Goal: Task Accomplishment & Management: Manage account settings

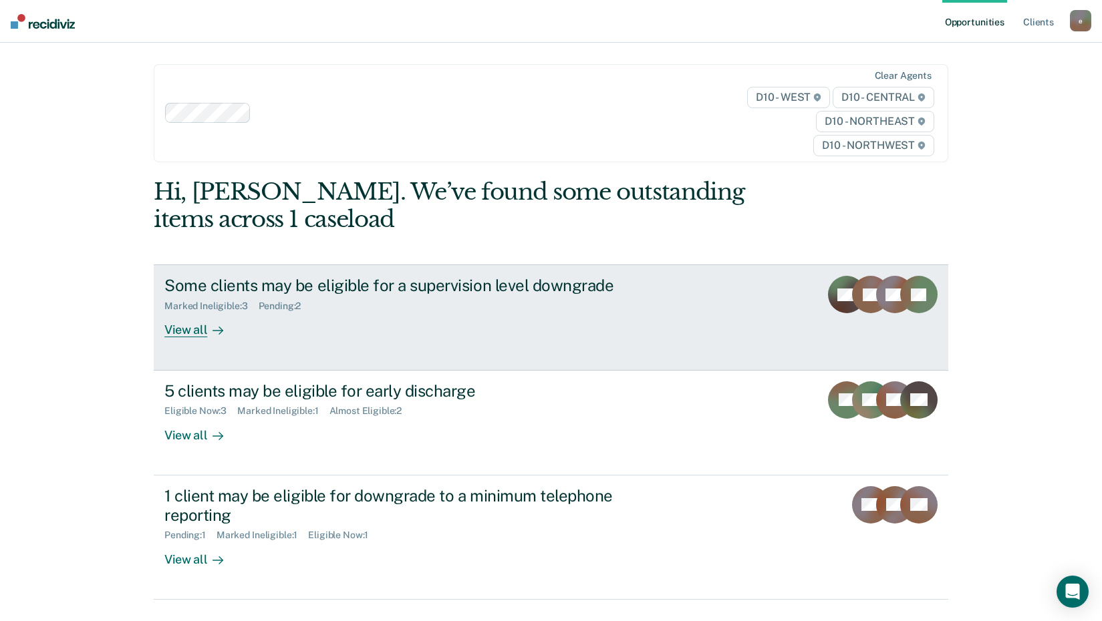
click at [193, 330] on div "View all" at bounding box center [201, 325] width 75 height 26
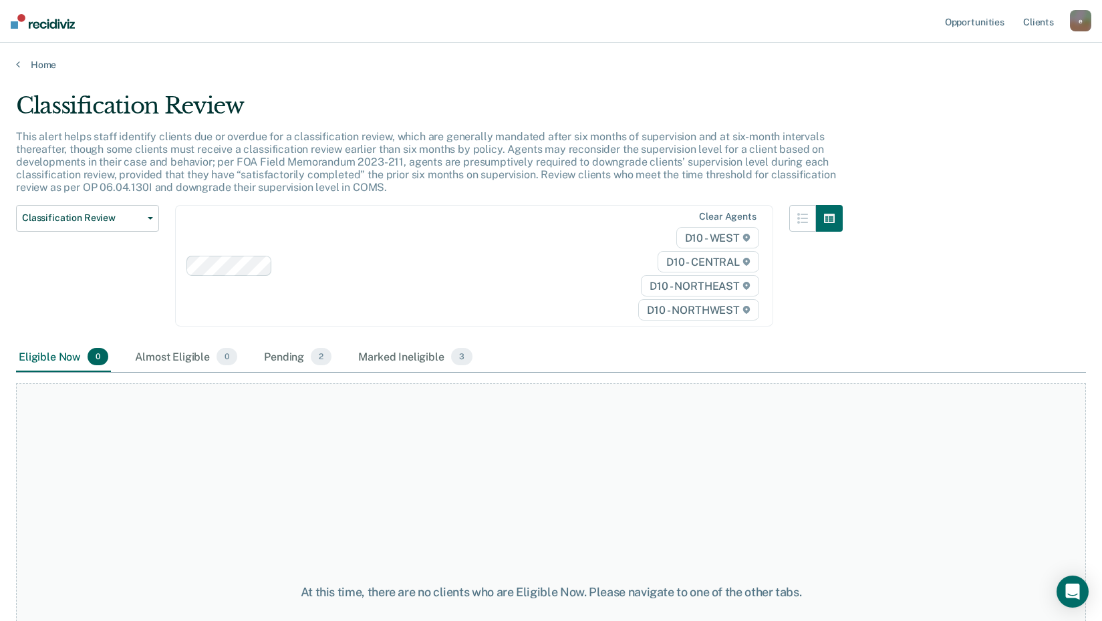
click at [7, 60] on div "Home" at bounding box center [551, 57] width 1102 height 28
click at [20, 65] on link "Home" at bounding box center [551, 65] width 1070 height 12
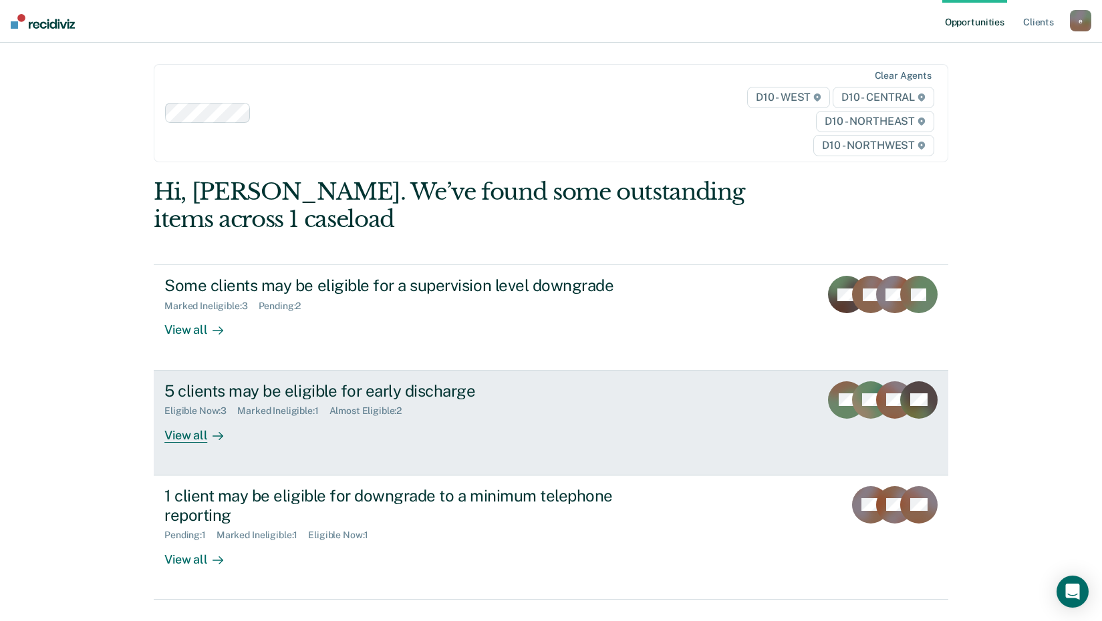
click at [188, 438] on div "View all" at bounding box center [201, 430] width 75 height 26
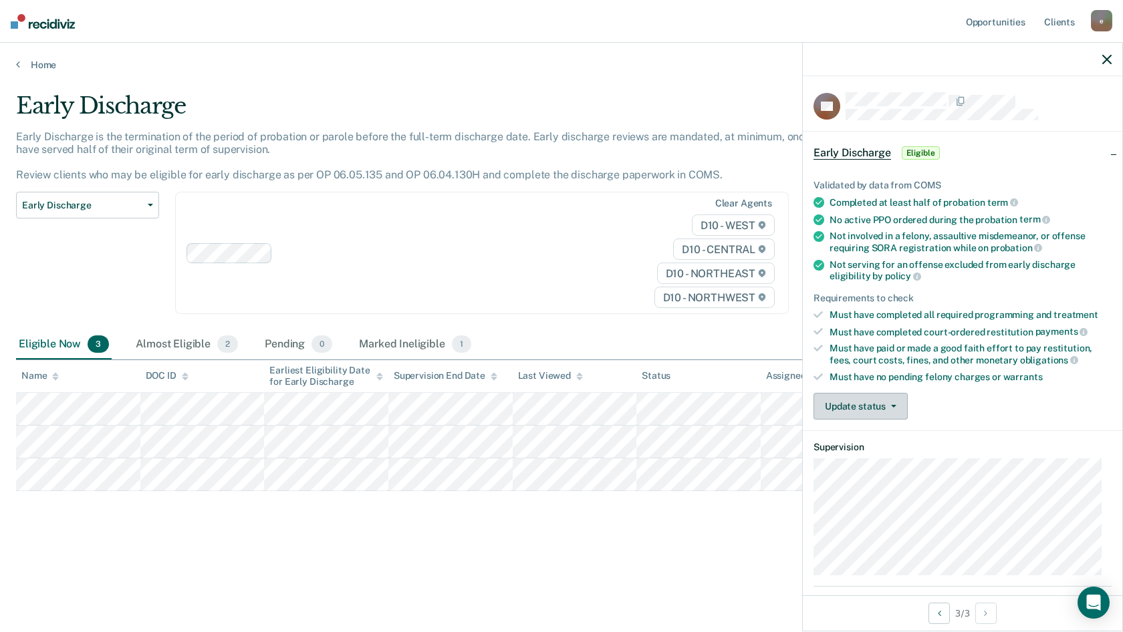
click at [864, 394] on button "Update status" at bounding box center [860, 406] width 94 height 27
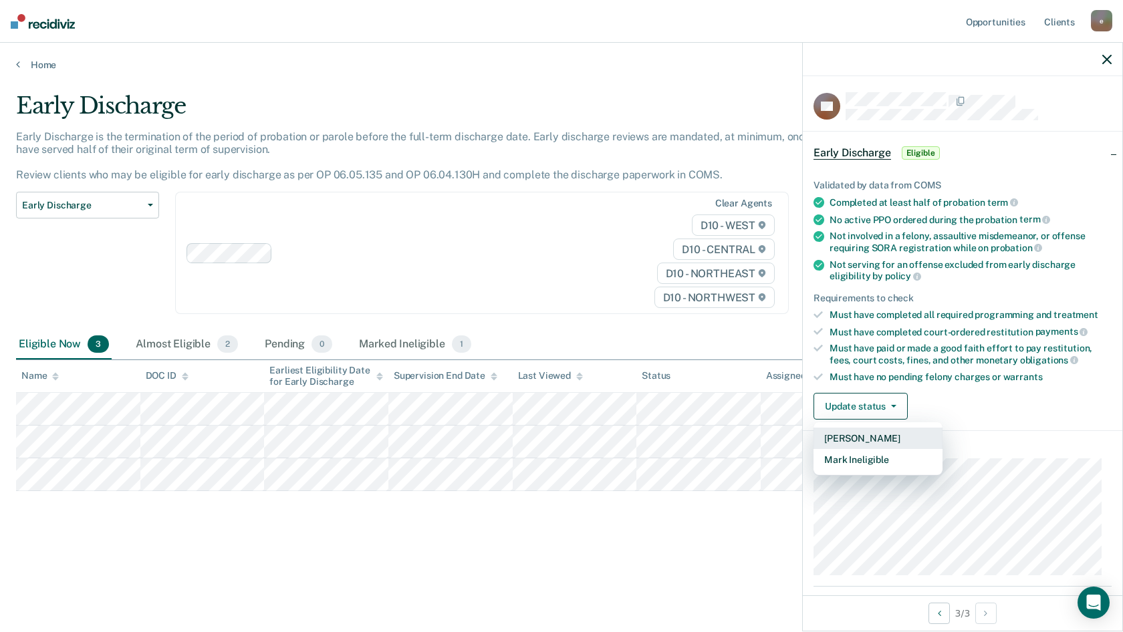
click at [857, 438] on button "[PERSON_NAME]" at bounding box center [877, 438] width 129 height 21
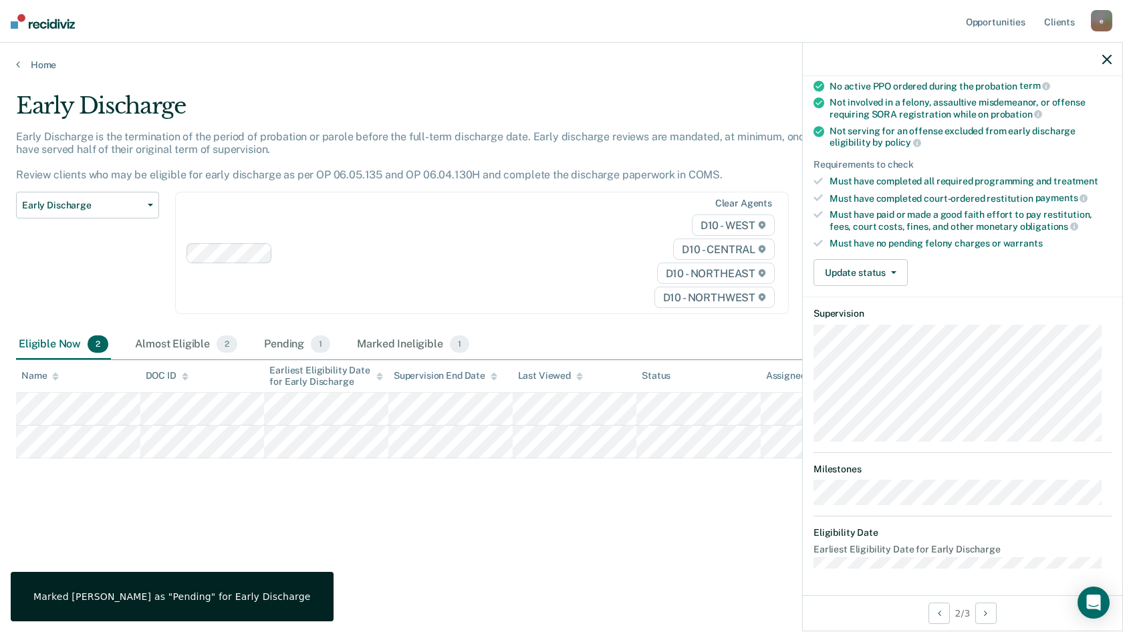
scroll to position [132, 0]
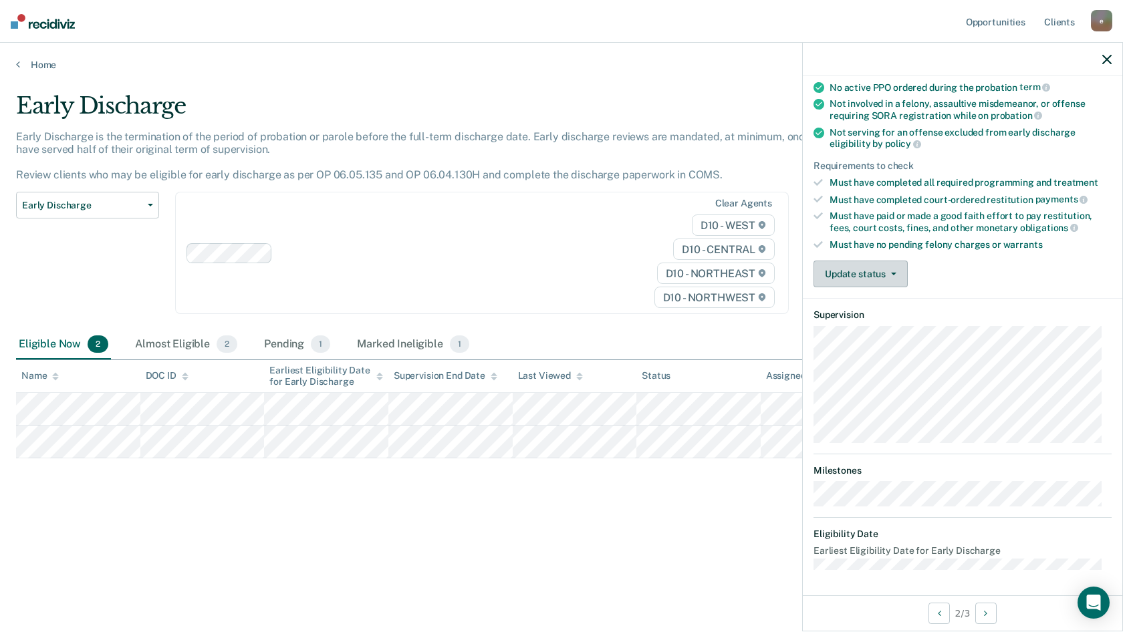
click at [870, 275] on button "Update status" at bounding box center [860, 274] width 94 height 27
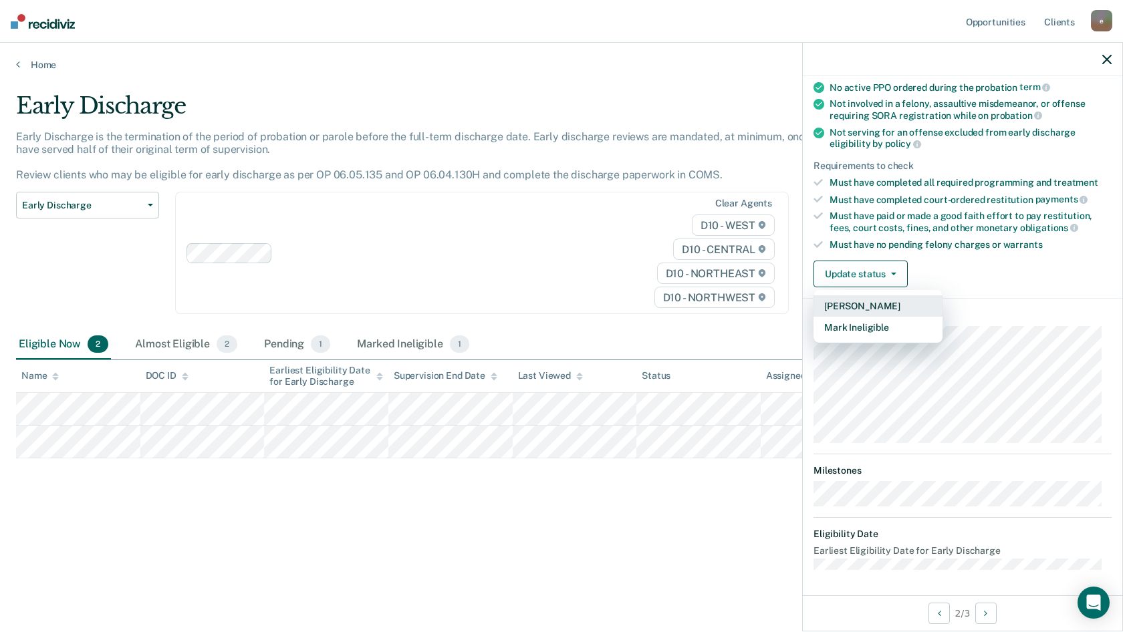
click at [863, 311] on button "[PERSON_NAME]" at bounding box center [877, 305] width 129 height 21
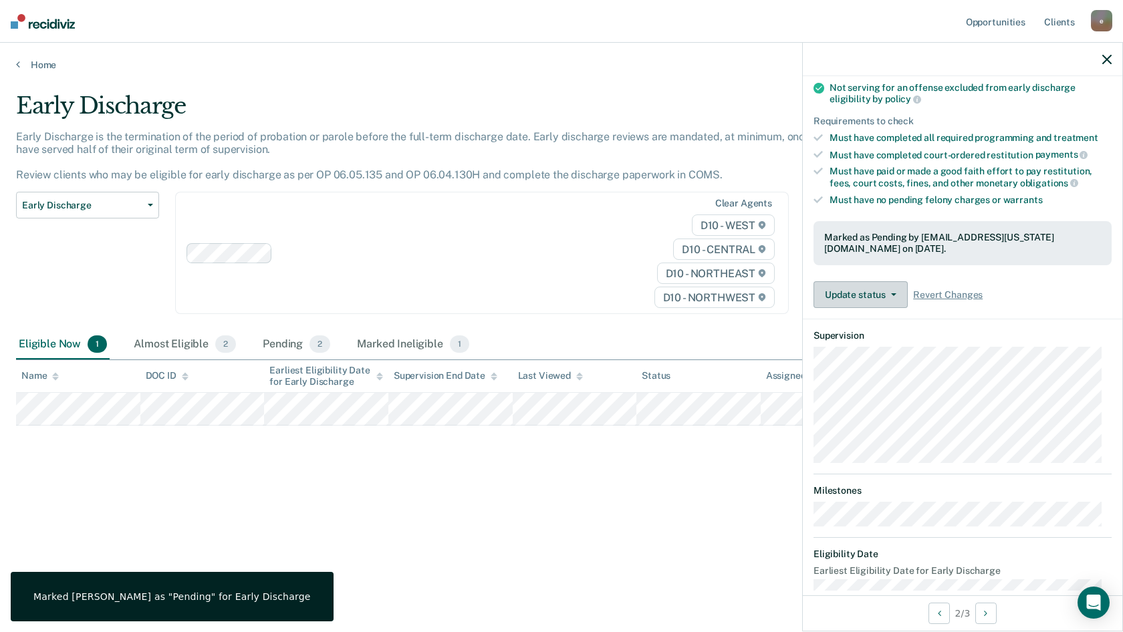
scroll to position [197, 0]
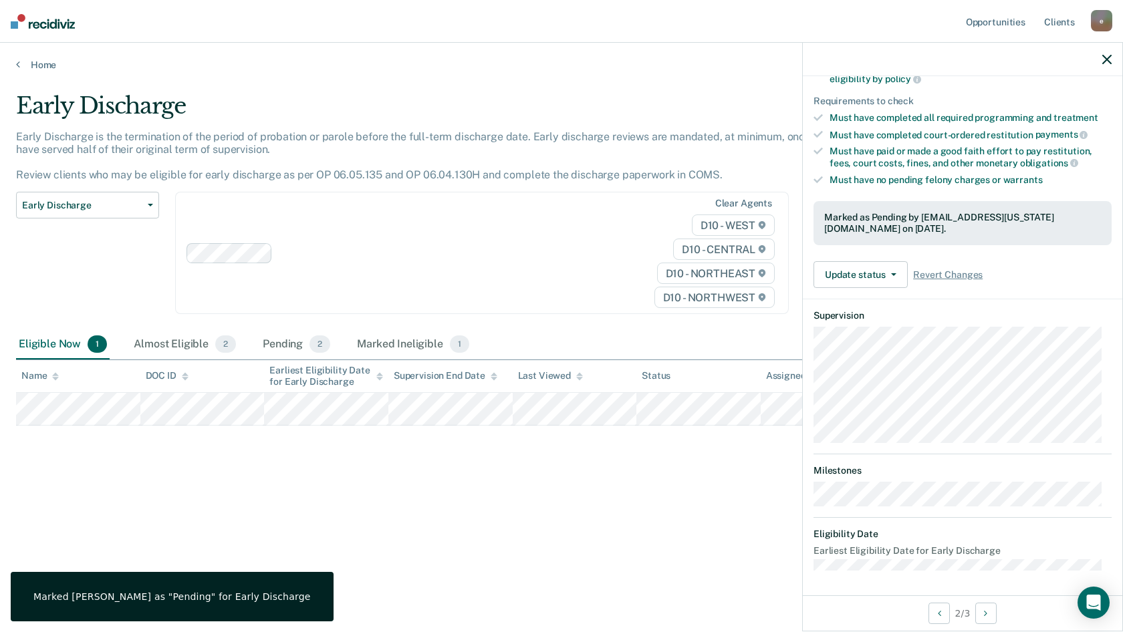
click at [653, 579] on main "Early Discharge Early Discharge is the termination of the period of probation o…" at bounding box center [561, 349] width 1123 height 557
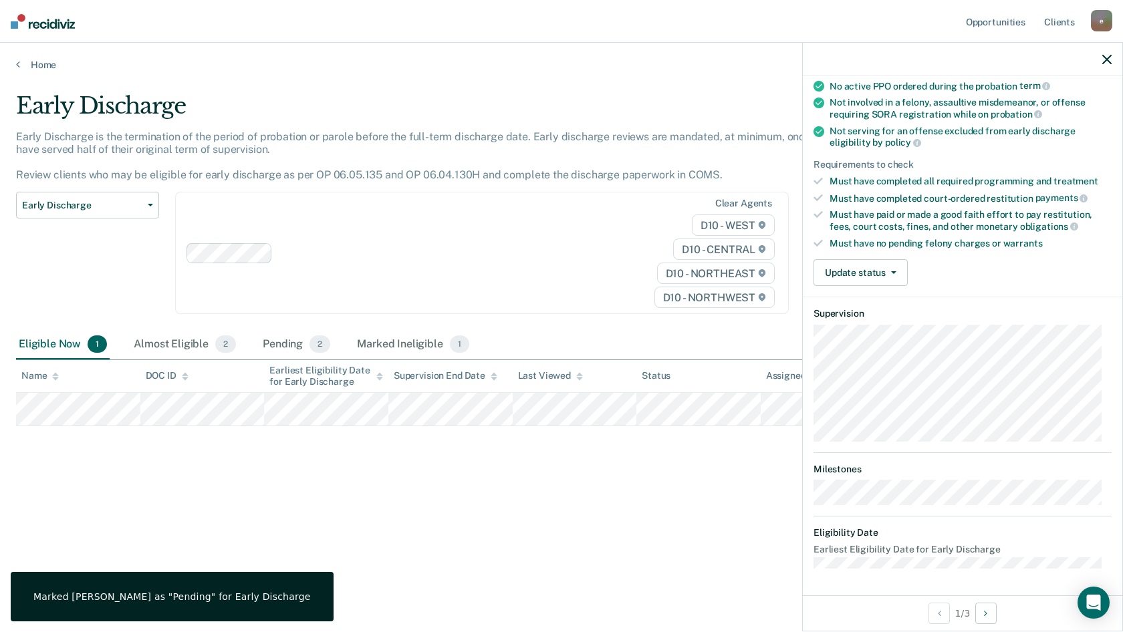
scroll to position [132, 0]
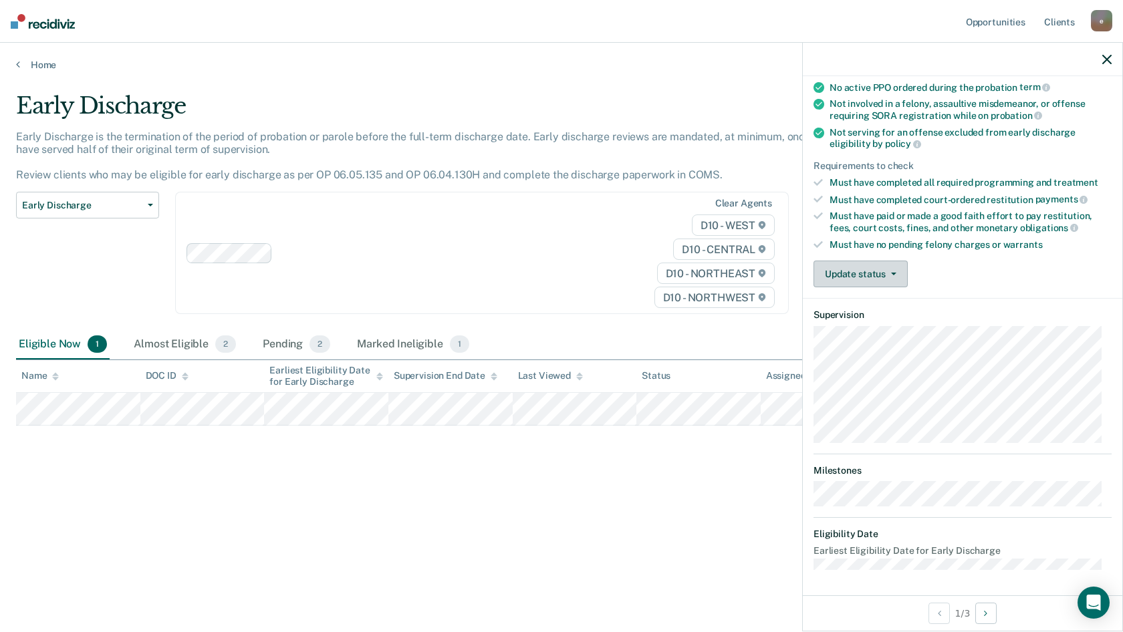
click at [850, 272] on button "Update status" at bounding box center [860, 274] width 94 height 27
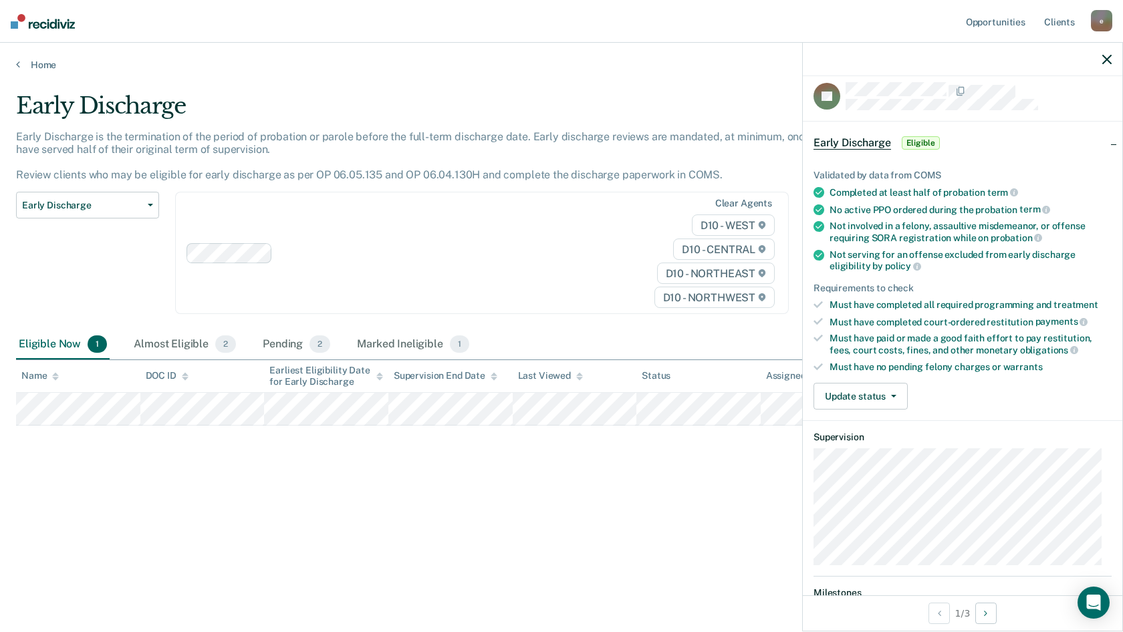
scroll to position [0, 0]
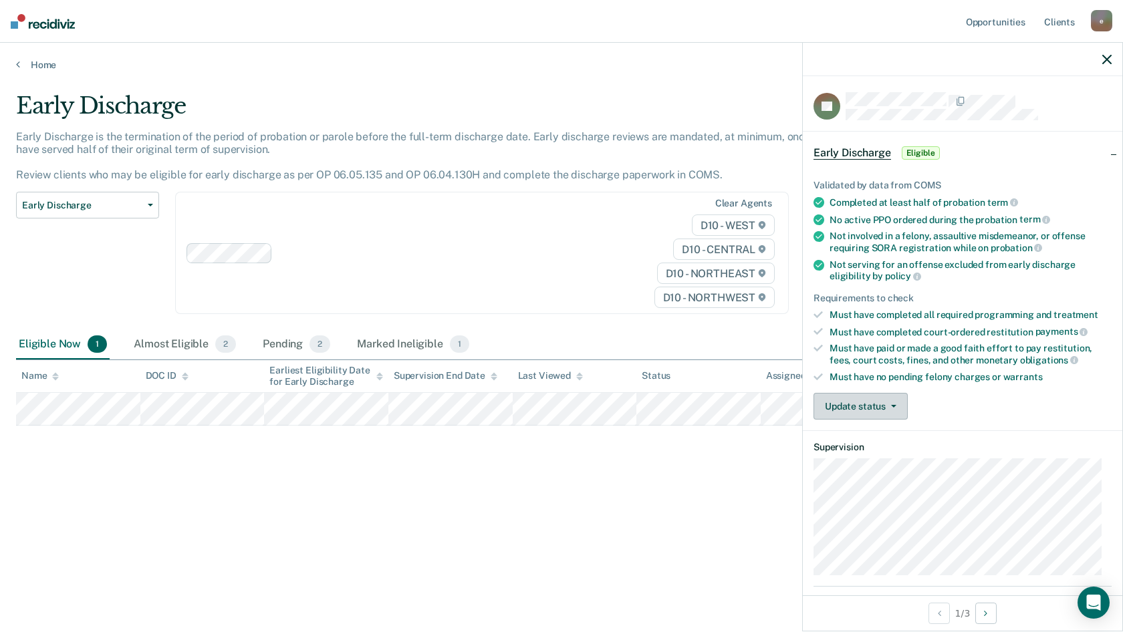
click at [841, 412] on button "Update status" at bounding box center [860, 406] width 94 height 27
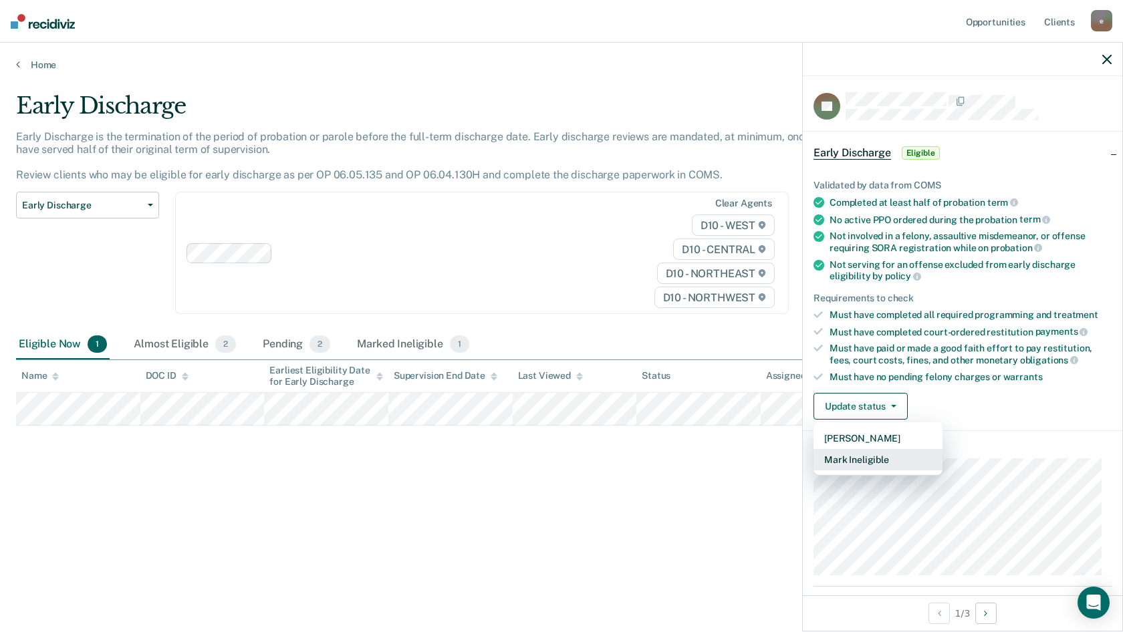
click at [853, 463] on button "Mark Ineligible" at bounding box center [877, 459] width 129 height 21
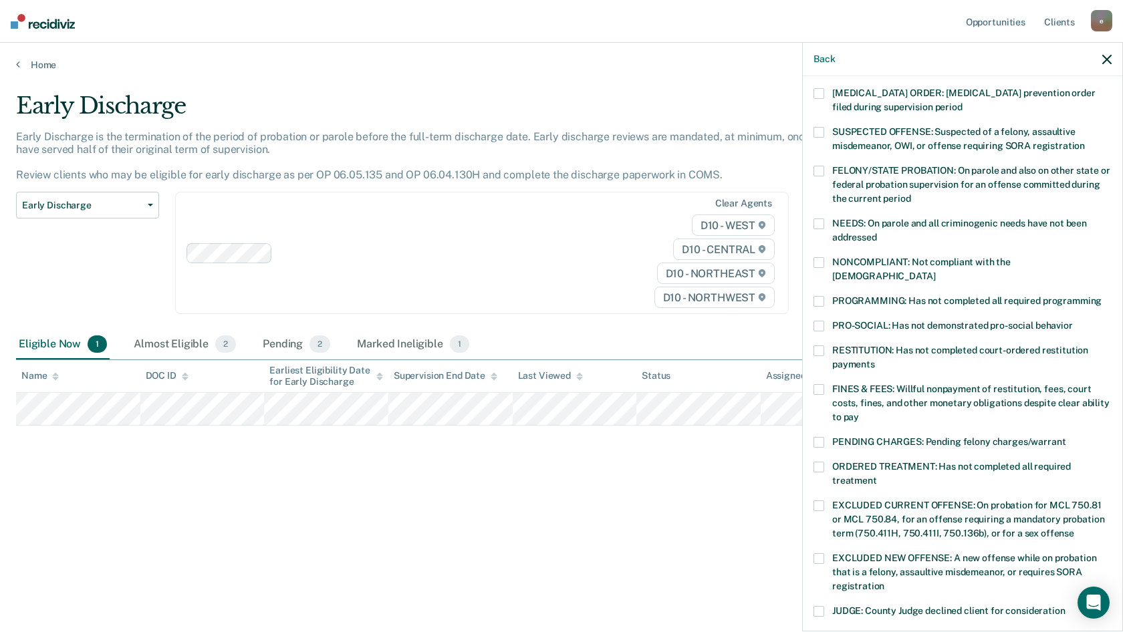
scroll to position [67, 0]
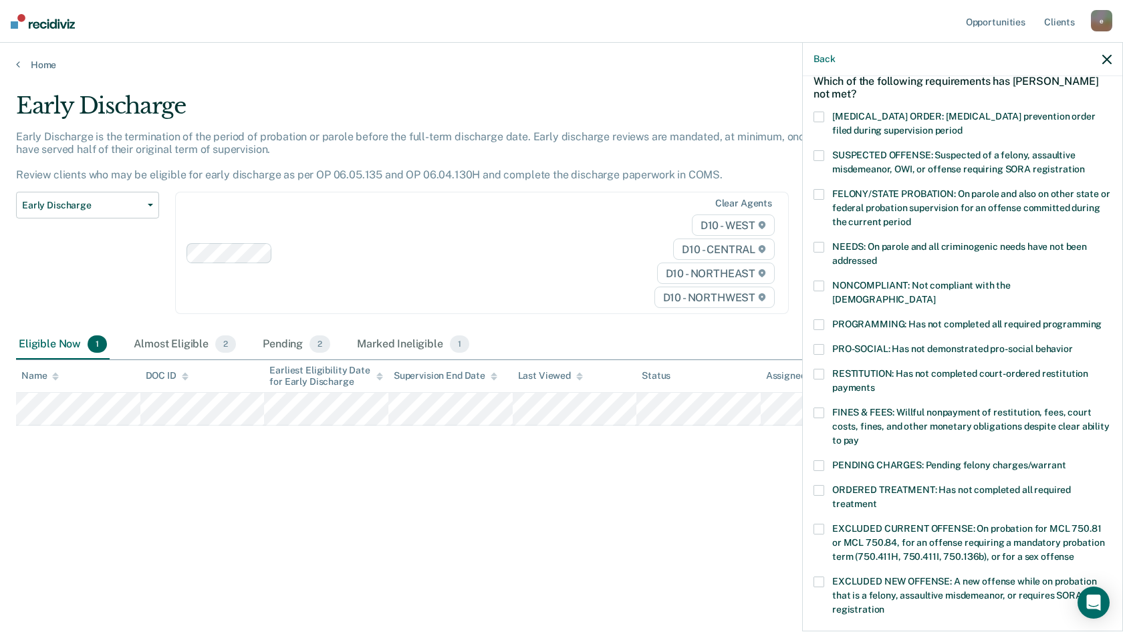
click at [827, 319] on label "PROGRAMMING: Has not completed all required programming" at bounding box center [962, 326] width 298 height 14
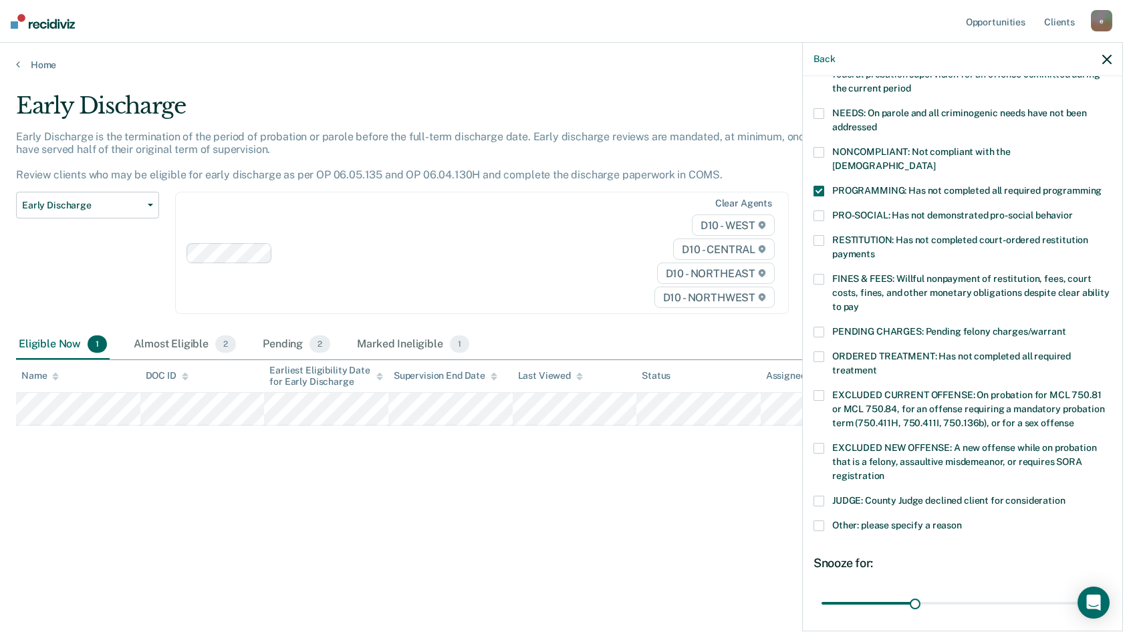
scroll to position [299, 0]
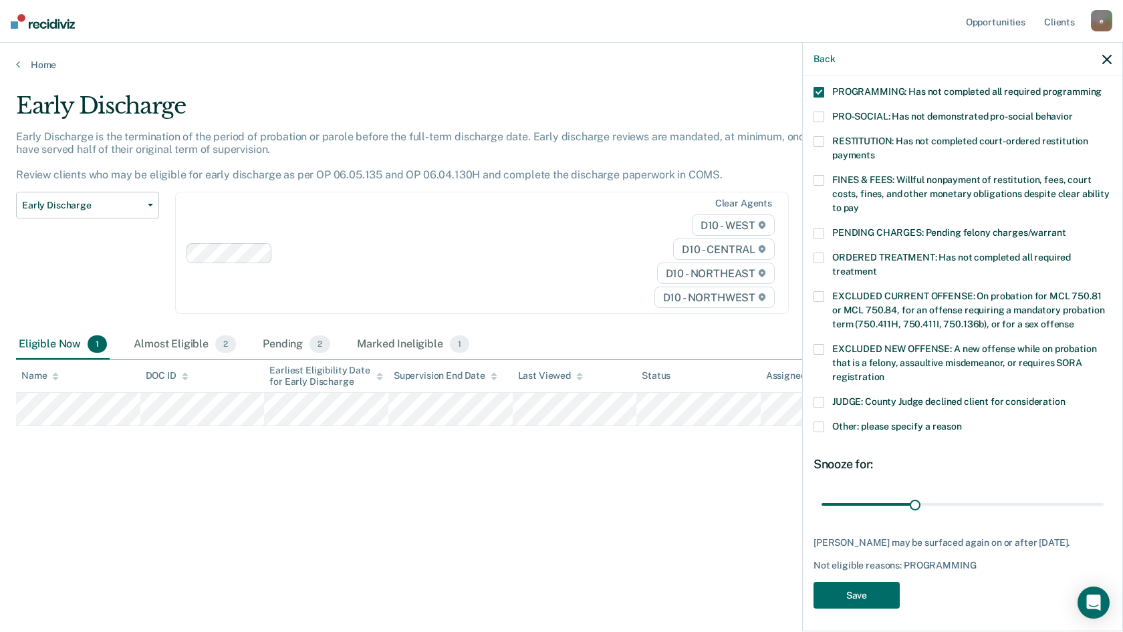
click at [821, 422] on span at bounding box center [818, 427] width 11 height 11
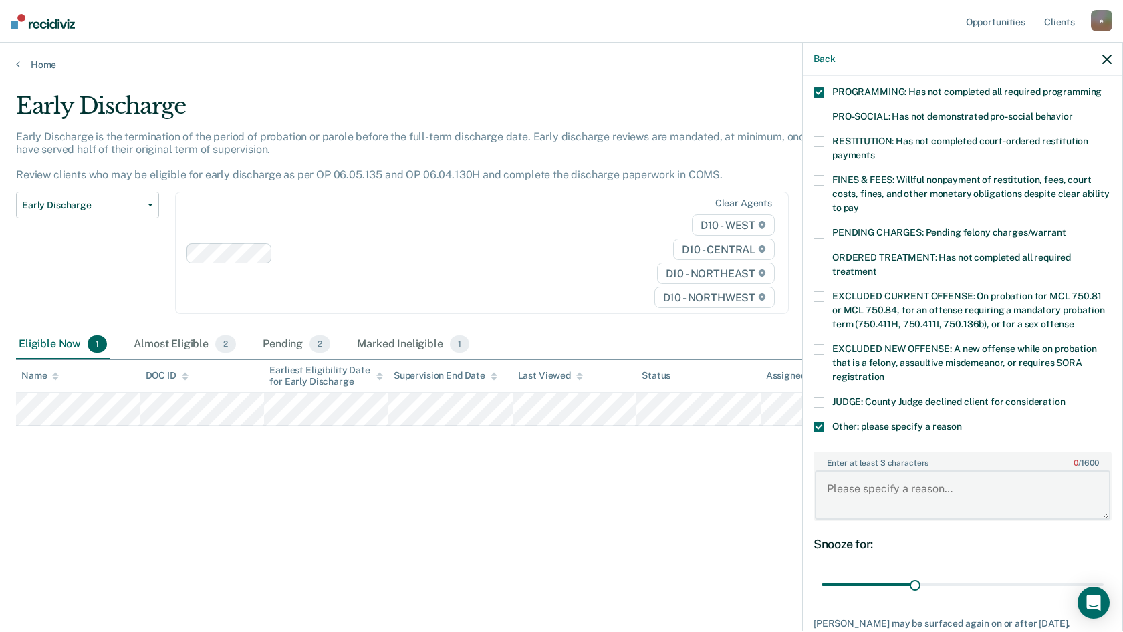
click at [875, 479] on textarea "Enter at least 3 characters 0 / 1600" at bounding box center [962, 494] width 295 height 49
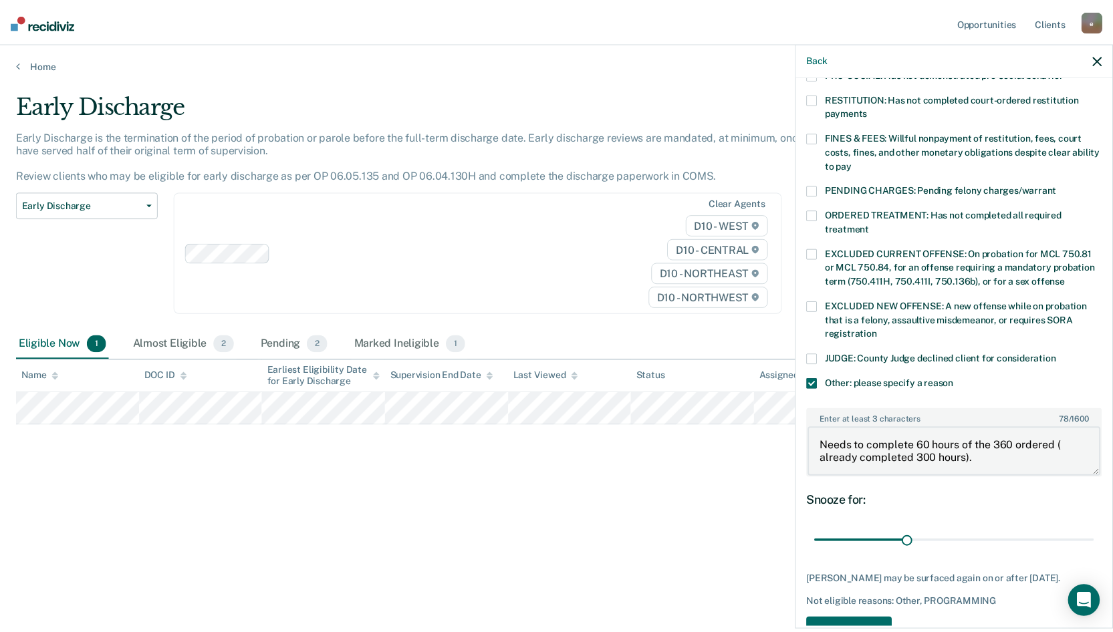
scroll to position [380, 0]
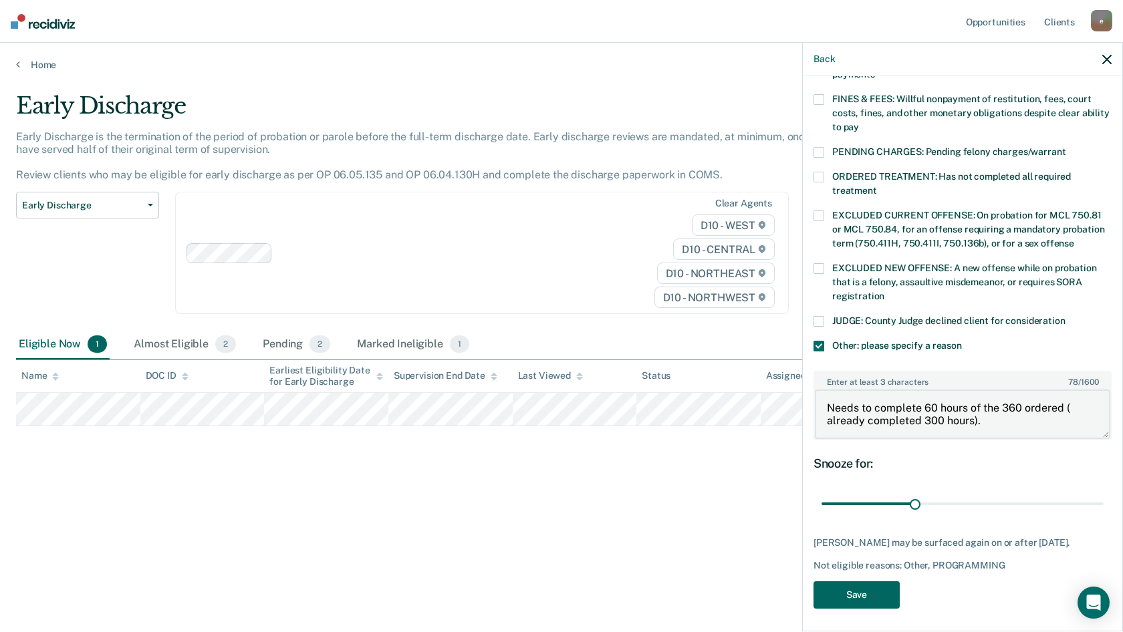
type textarea "Needs to complete 60 hours of the 360 ordered ( already completed 300 hours)."
click at [875, 599] on button "Save" at bounding box center [856, 594] width 86 height 27
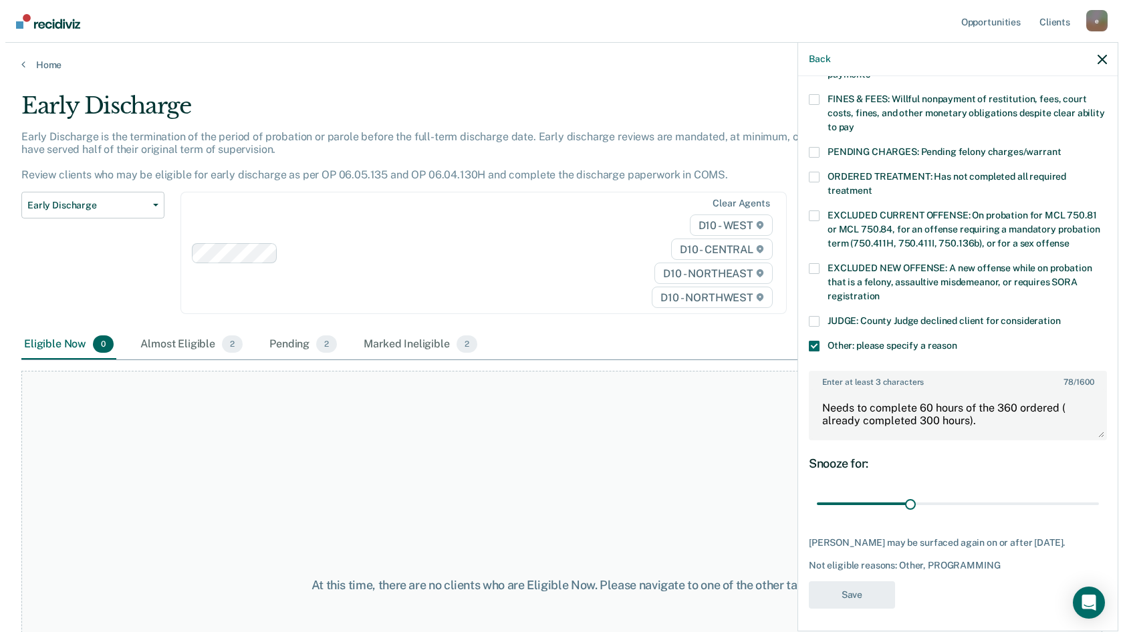
scroll to position [265, 0]
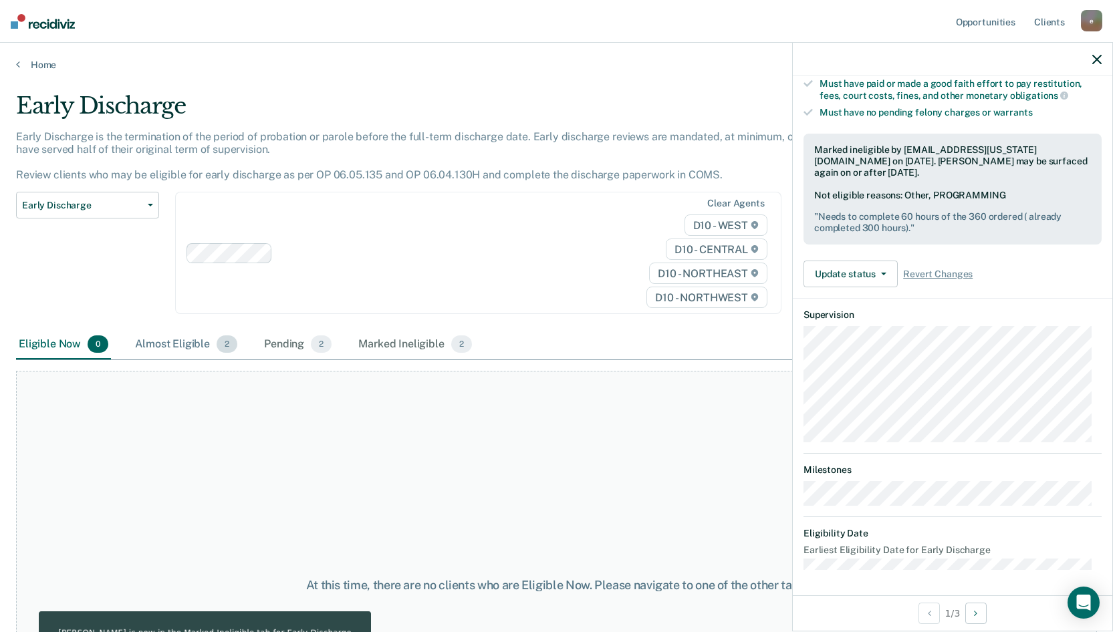
click at [162, 343] on div "Almost Eligible 2" at bounding box center [186, 344] width 108 height 29
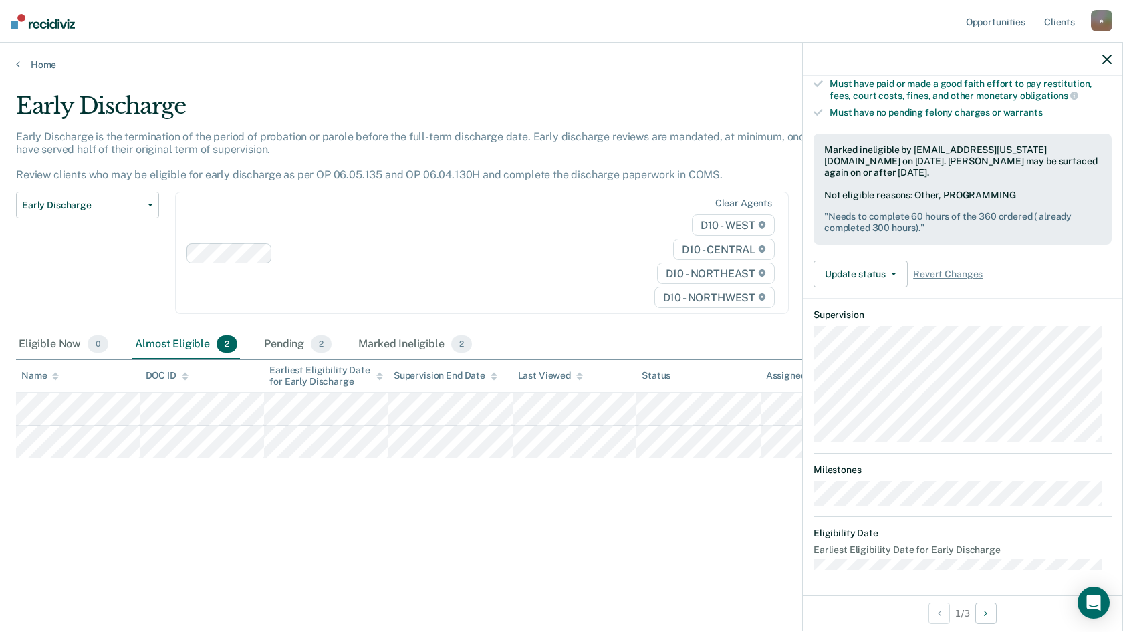
scroll to position [132, 0]
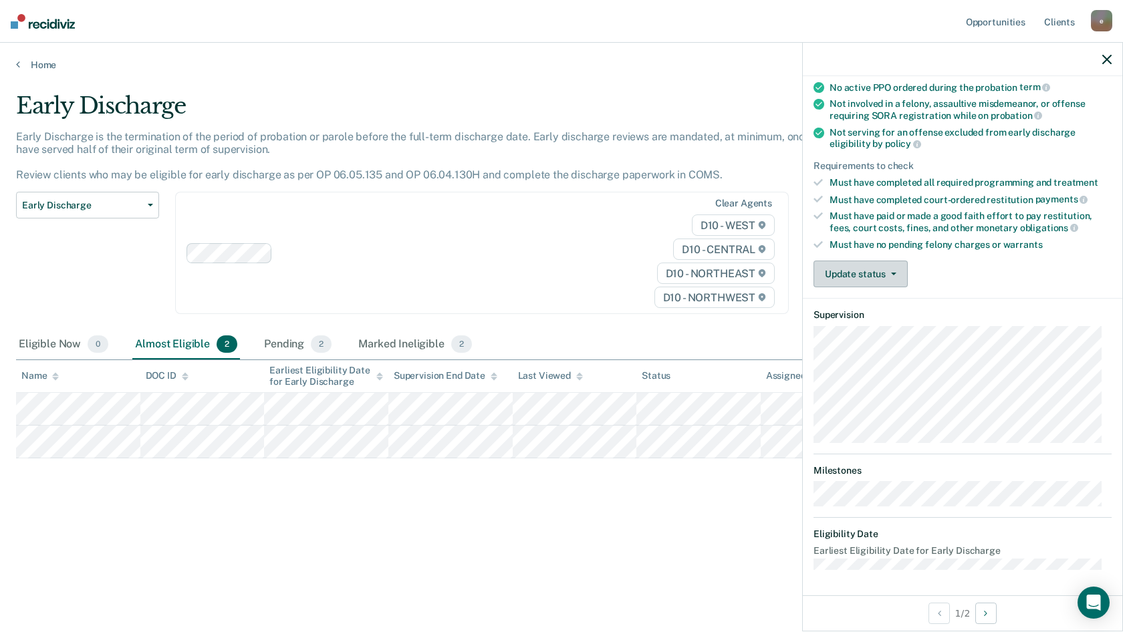
click at [857, 275] on button "Update status" at bounding box center [860, 274] width 94 height 27
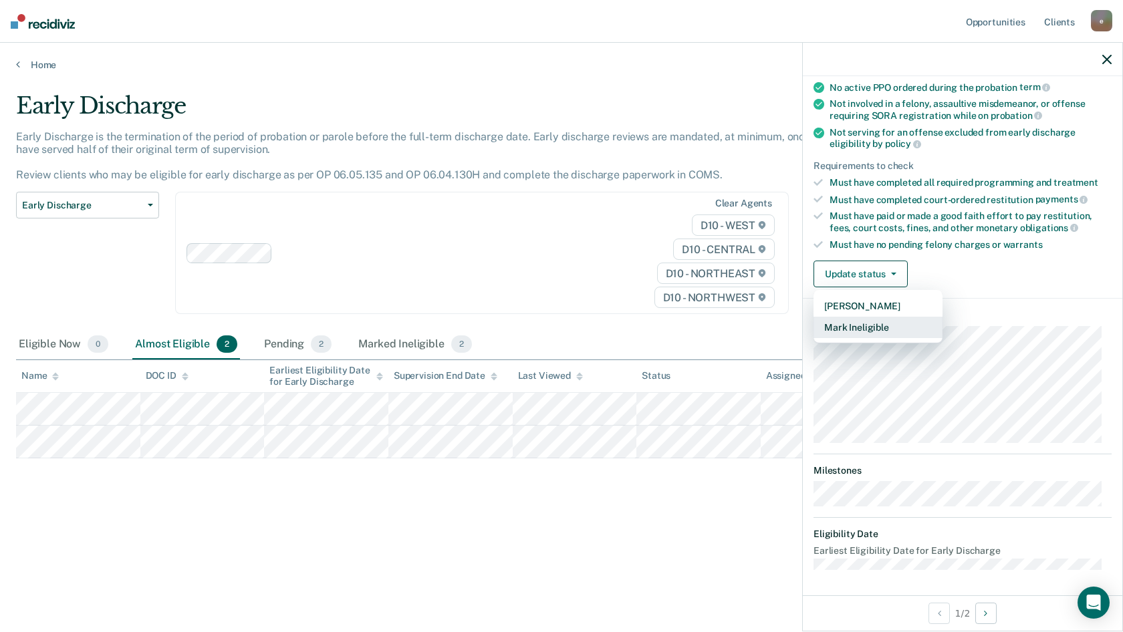
click at [857, 327] on button "Mark Ineligible" at bounding box center [877, 327] width 129 height 21
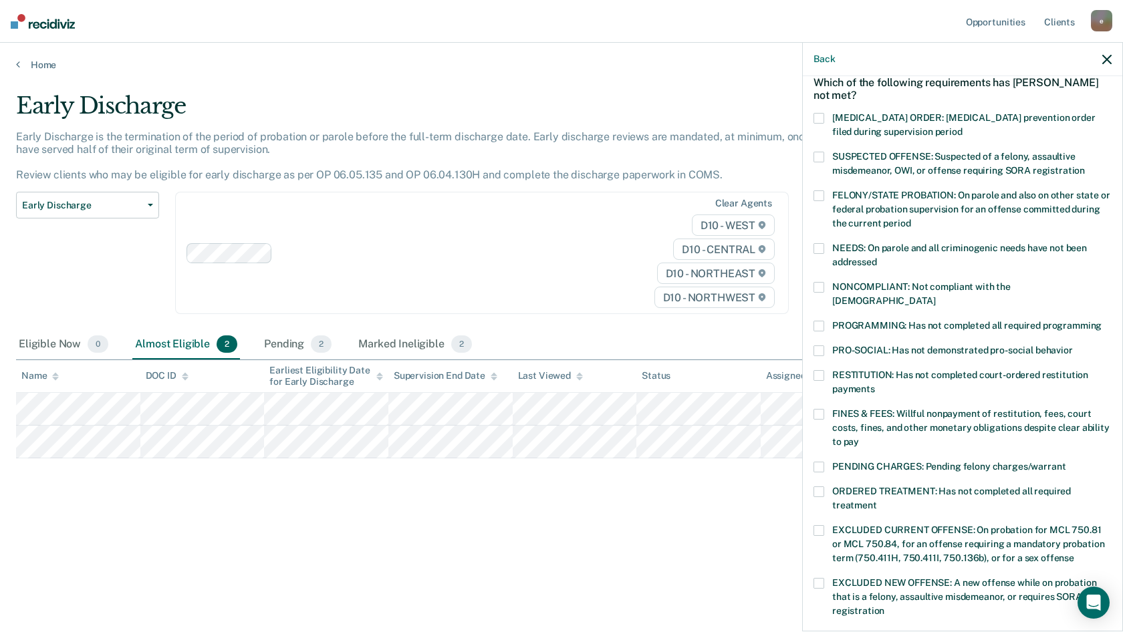
scroll to position [0, 0]
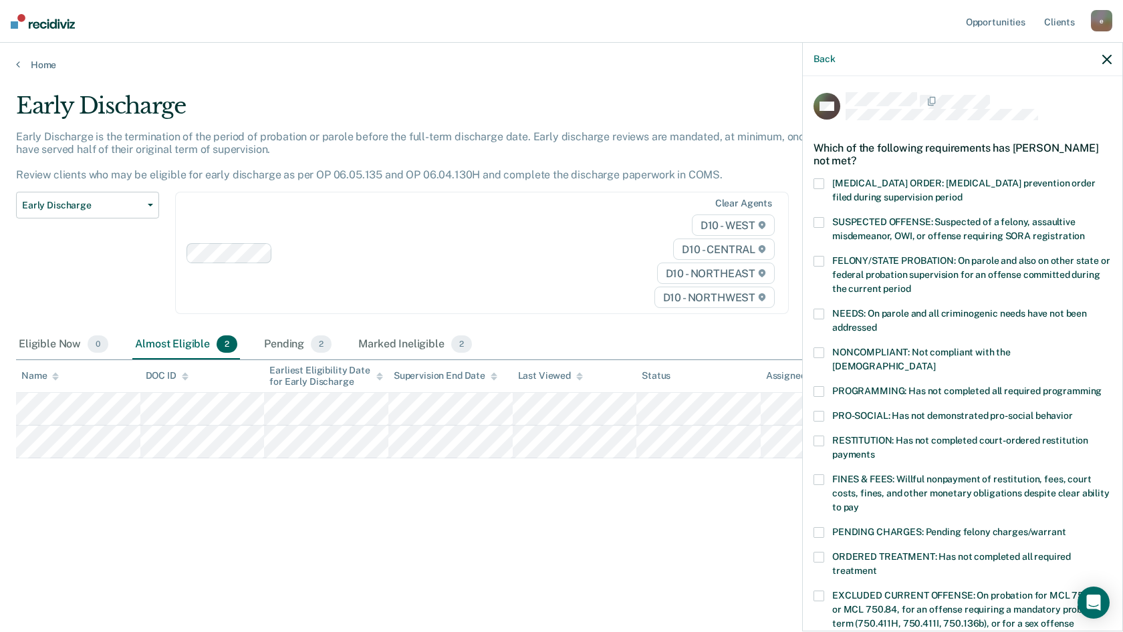
click at [816, 436] on span at bounding box center [818, 441] width 11 height 11
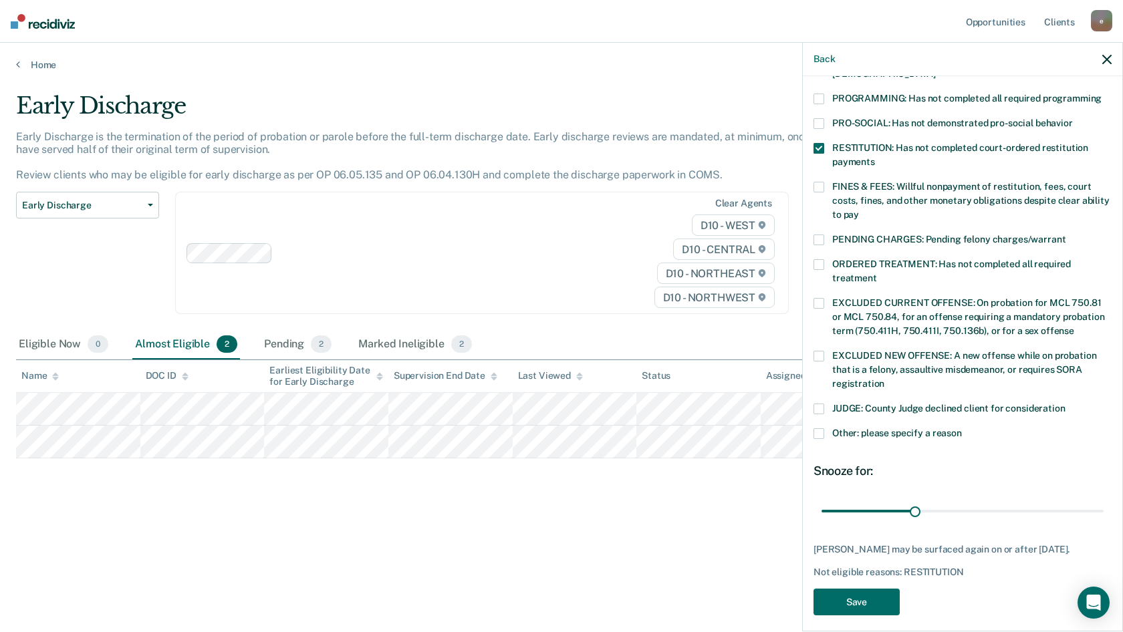
scroll to position [299, 0]
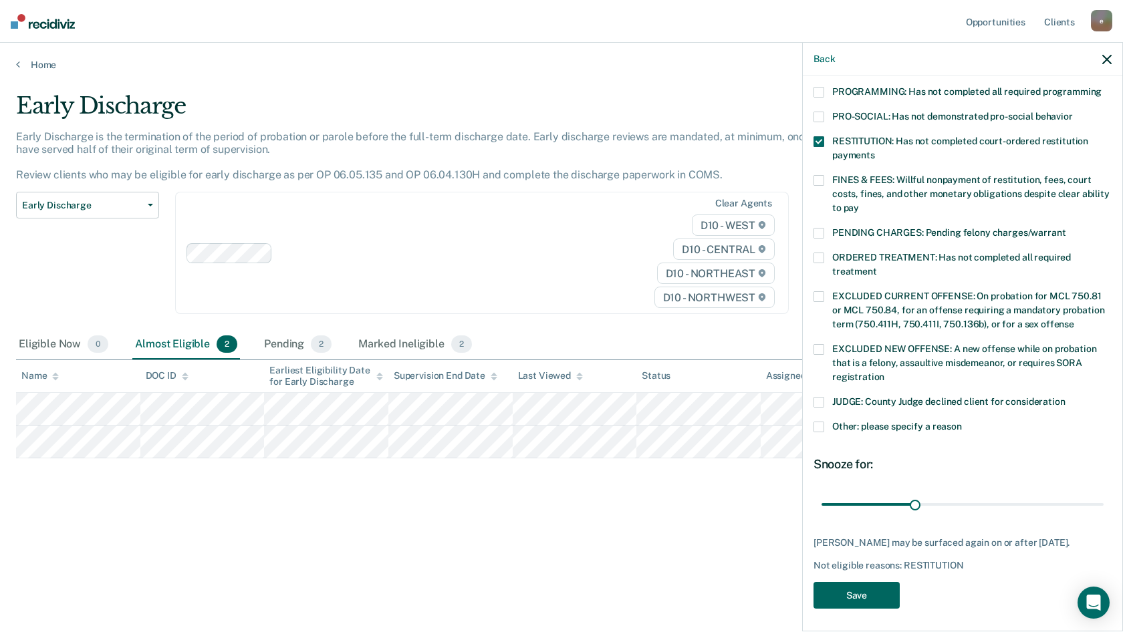
click at [853, 592] on button "Save" at bounding box center [856, 595] width 86 height 27
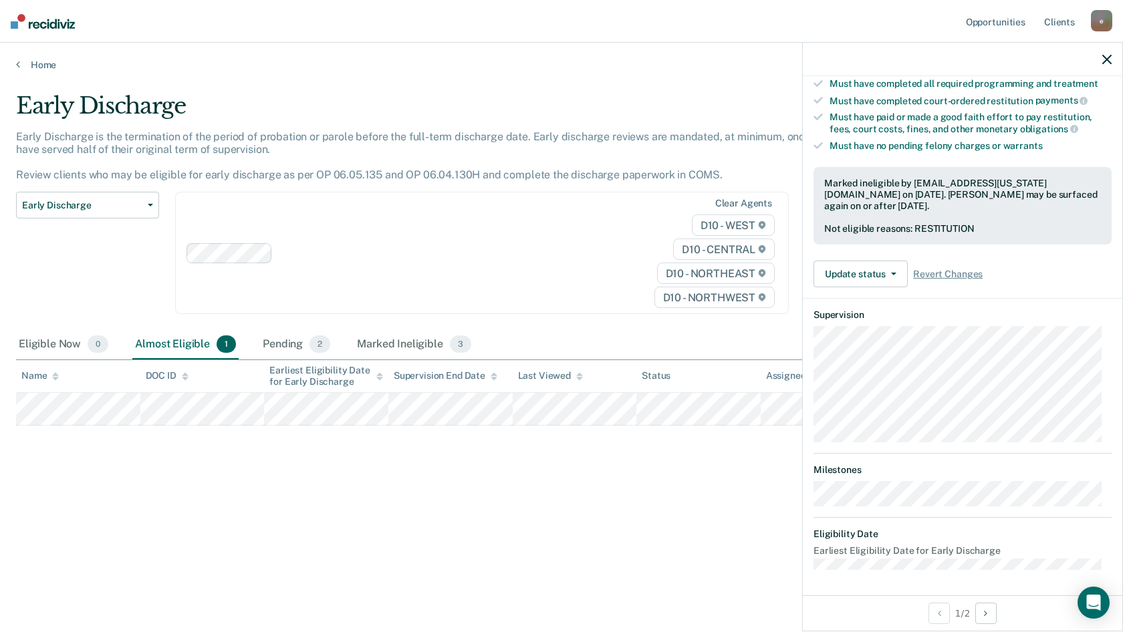
scroll to position [118, 0]
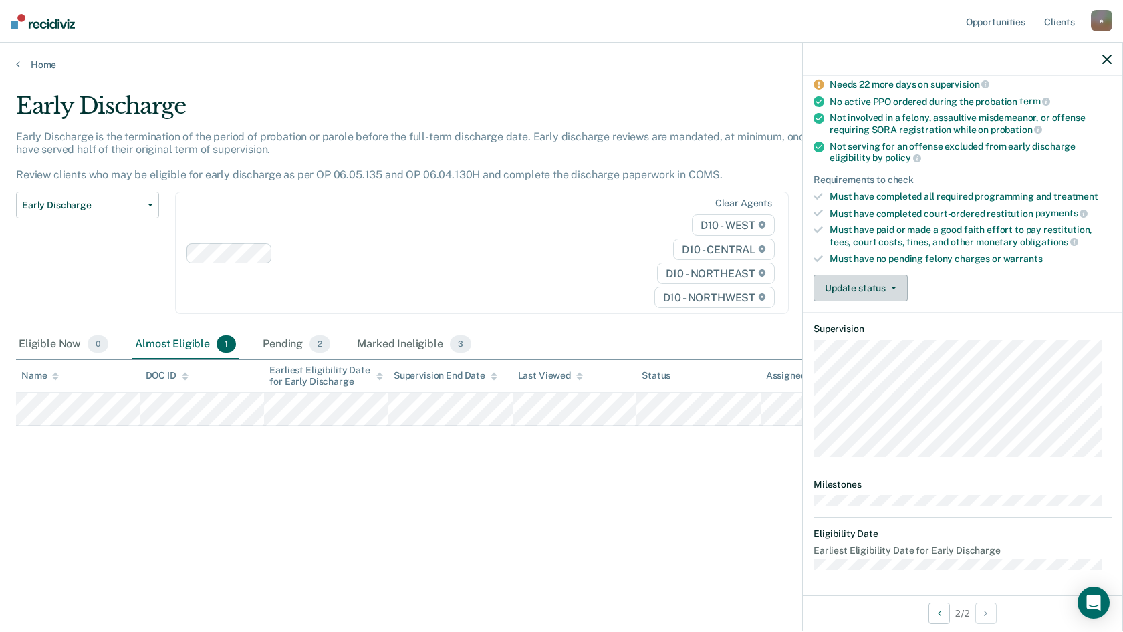
click at [842, 280] on button "Update status" at bounding box center [860, 288] width 94 height 27
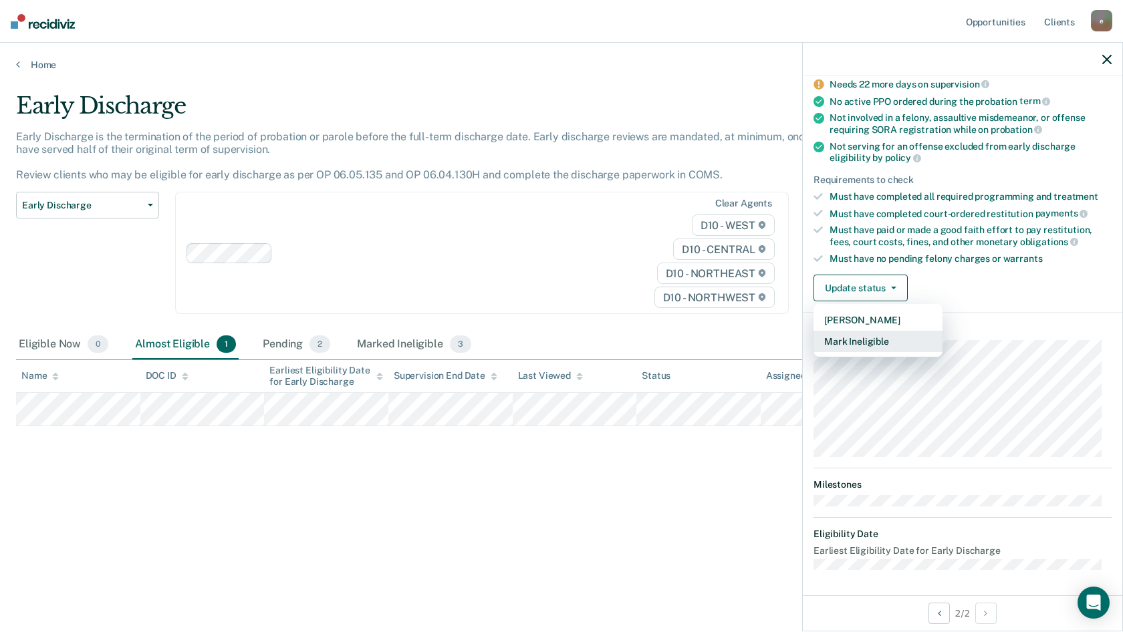
click at [853, 342] on button "Mark Ineligible" at bounding box center [877, 341] width 129 height 21
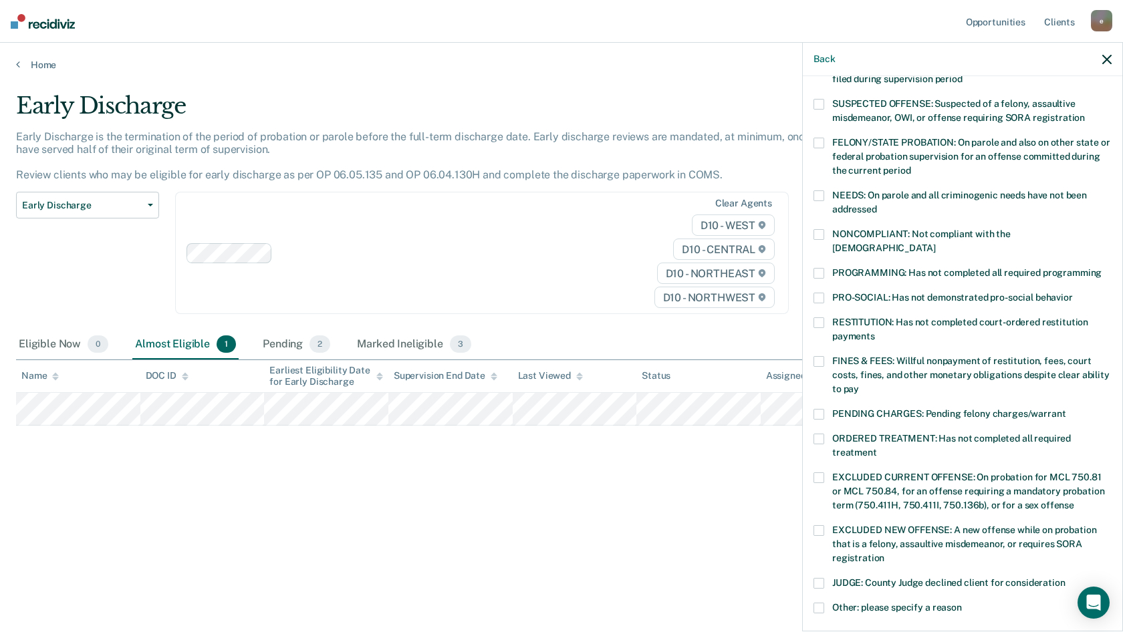
click at [827, 434] on label "ORDERED TREATMENT: Has not completed all required treatment" at bounding box center [962, 448] width 298 height 28
click at [816, 268] on span at bounding box center [818, 273] width 11 height 11
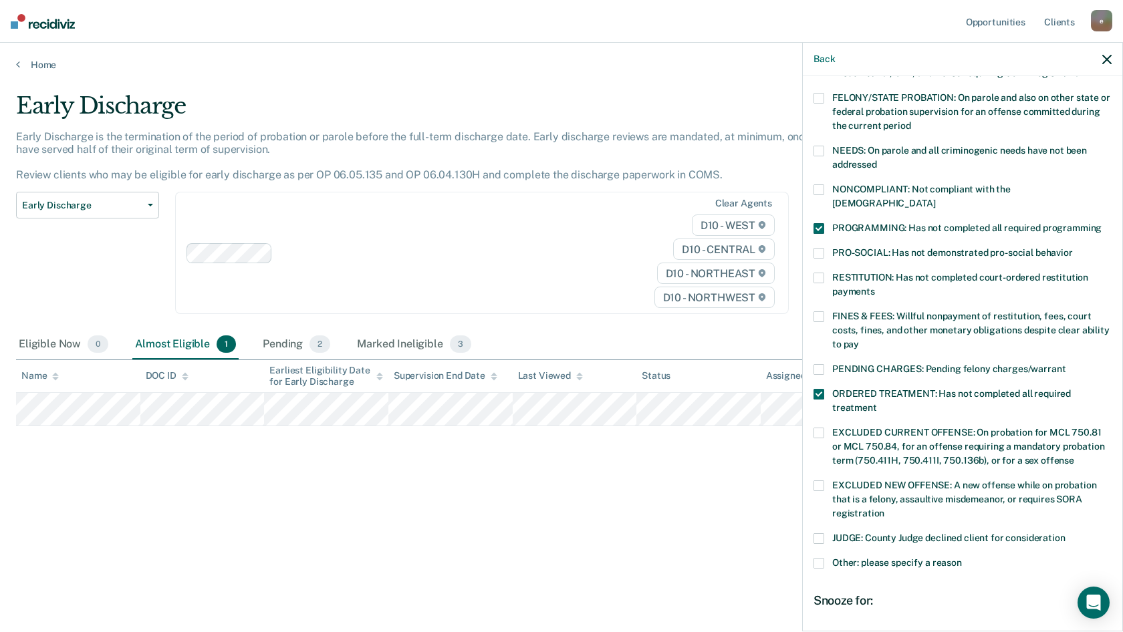
scroll to position [299, 0]
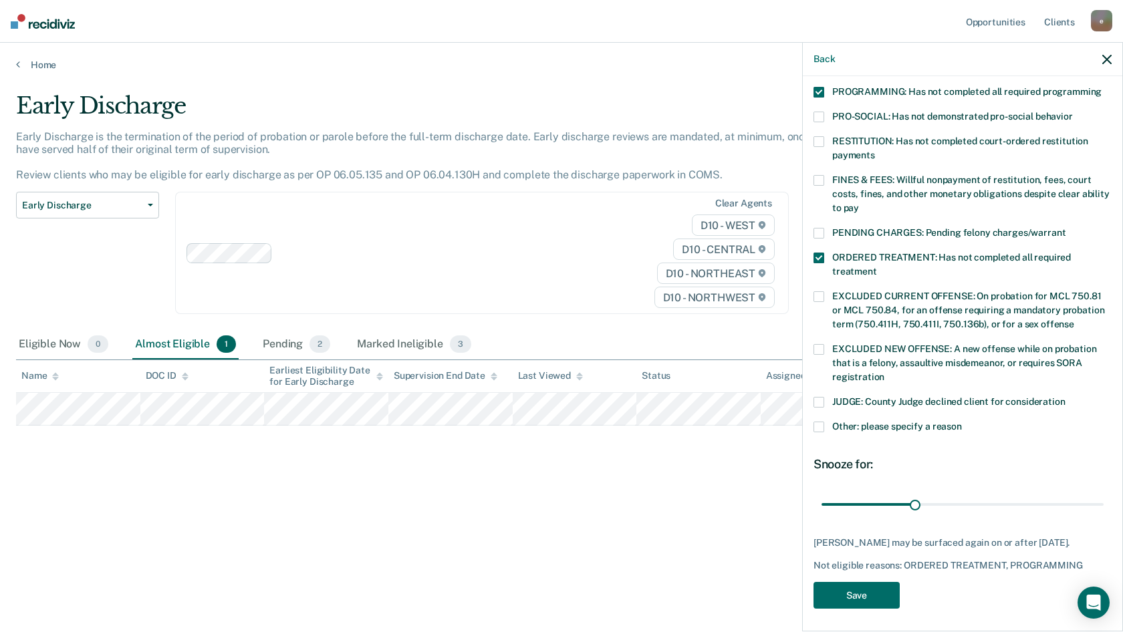
click at [823, 422] on span at bounding box center [818, 427] width 11 height 11
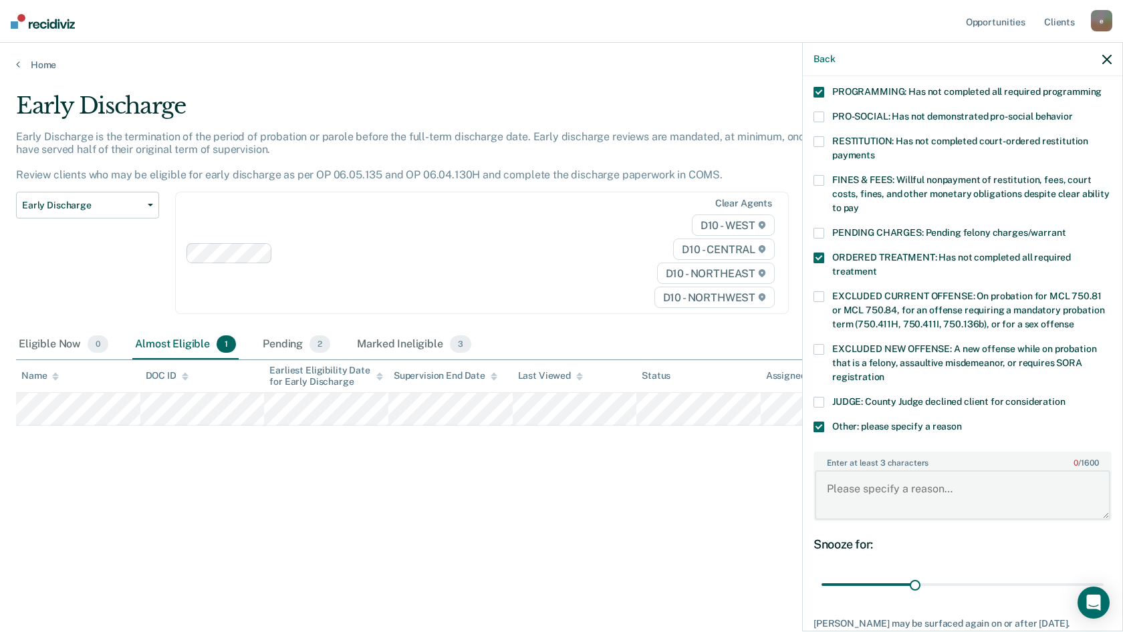
click at [869, 472] on textarea "Enter at least 3 characters 0 / 1600" at bounding box center [962, 494] width 295 height 49
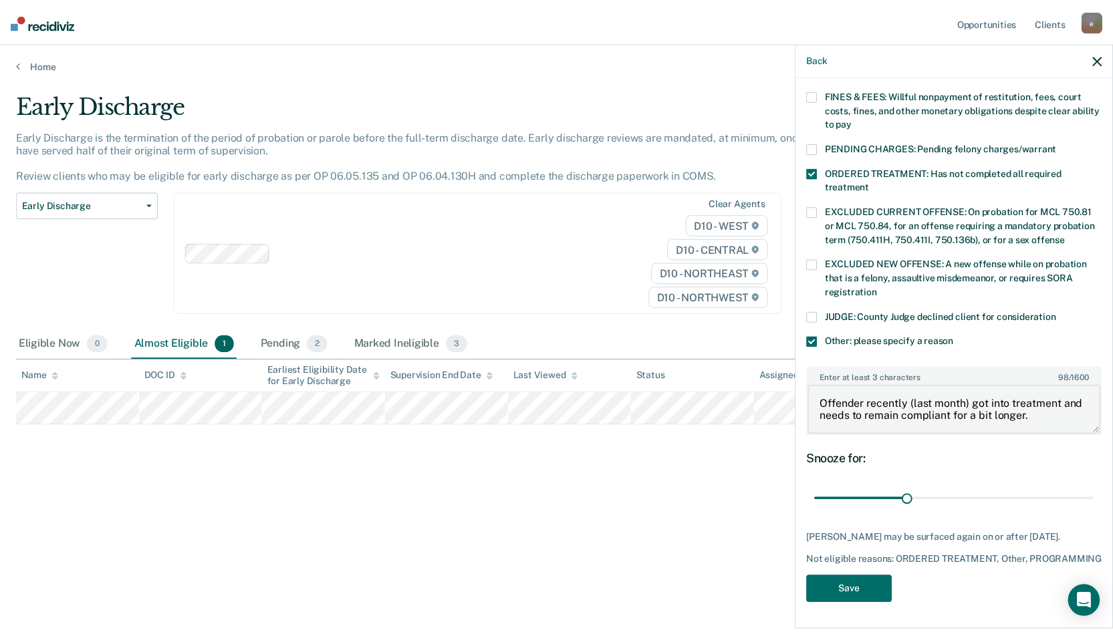
scroll to position [391, 0]
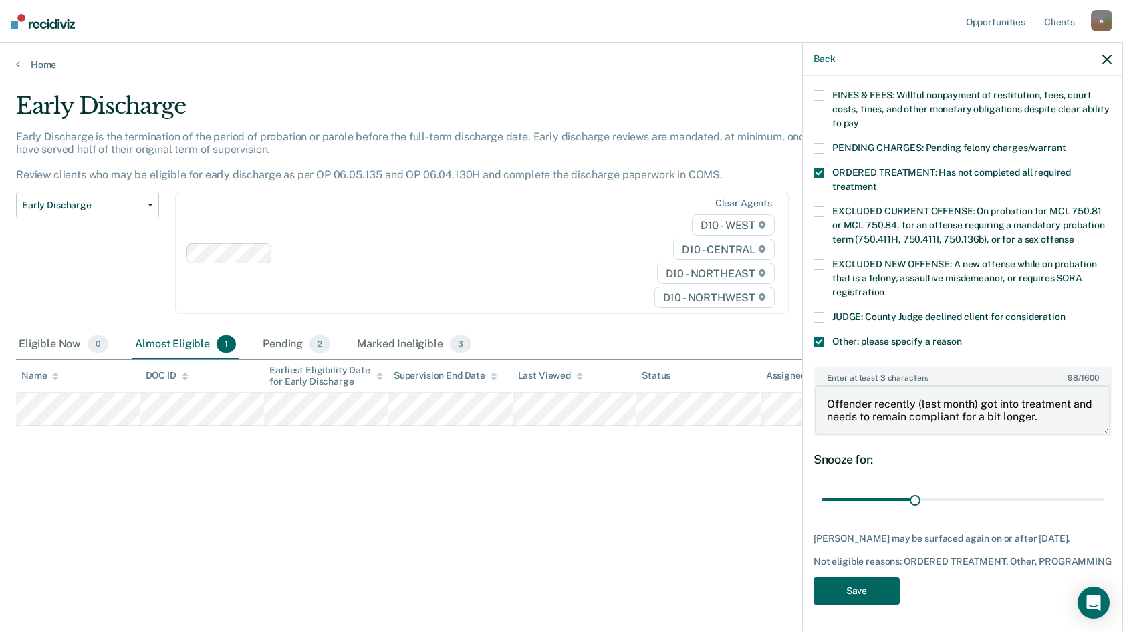
type textarea "Offender recently (last month) got into treatment and needs to remain compliant…"
click at [876, 584] on button "Save" at bounding box center [856, 590] width 86 height 27
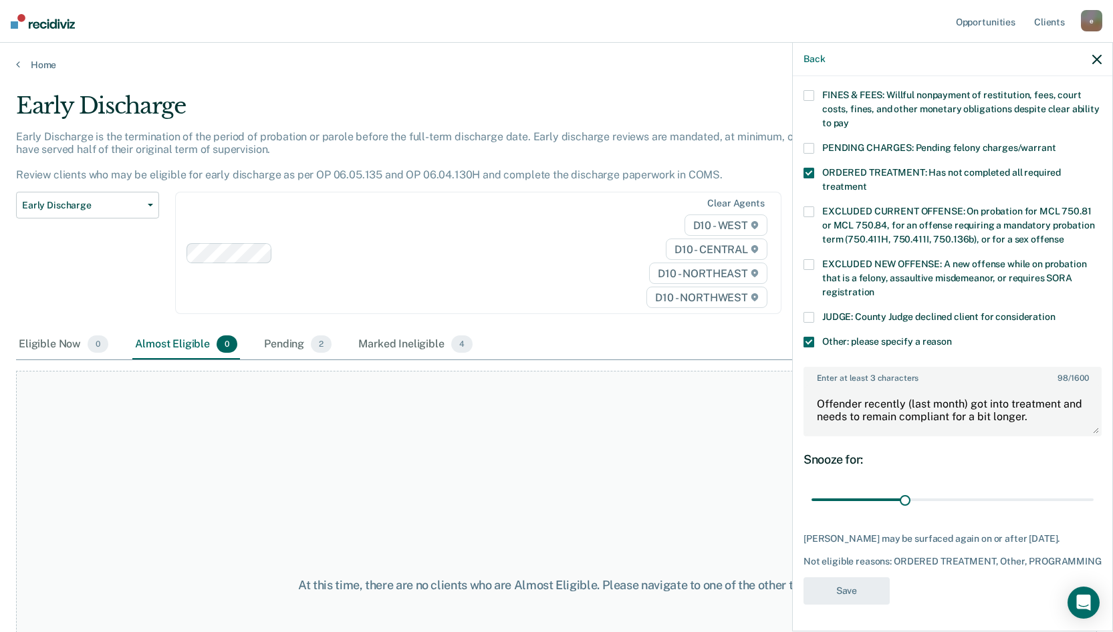
scroll to position [262, 0]
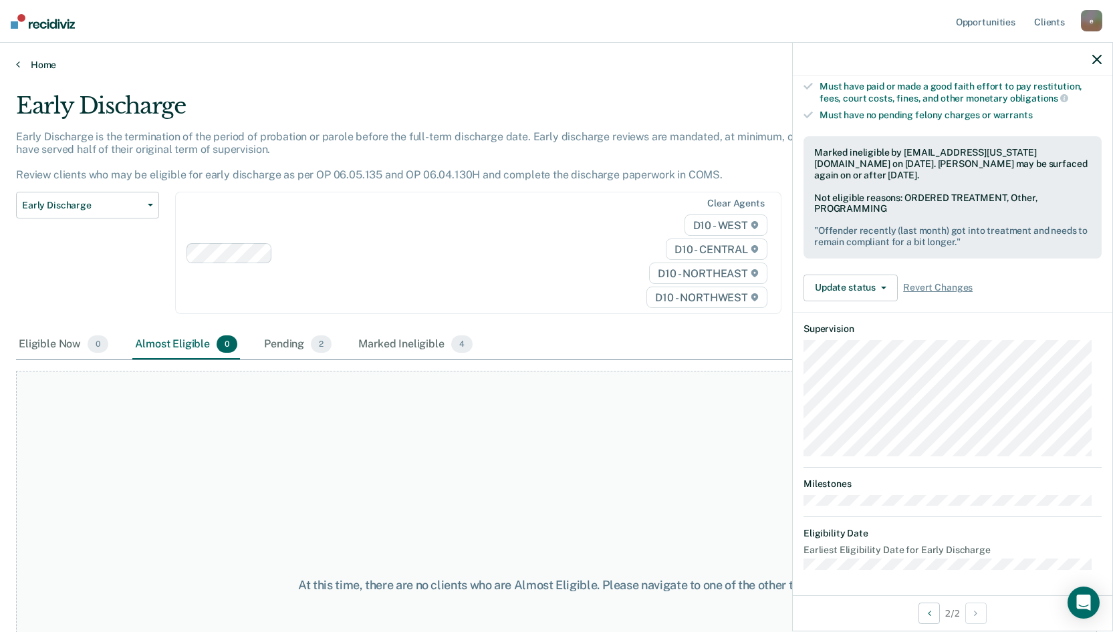
click at [19, 65] on icon at bounding box center [18, 64] width 4 height 11
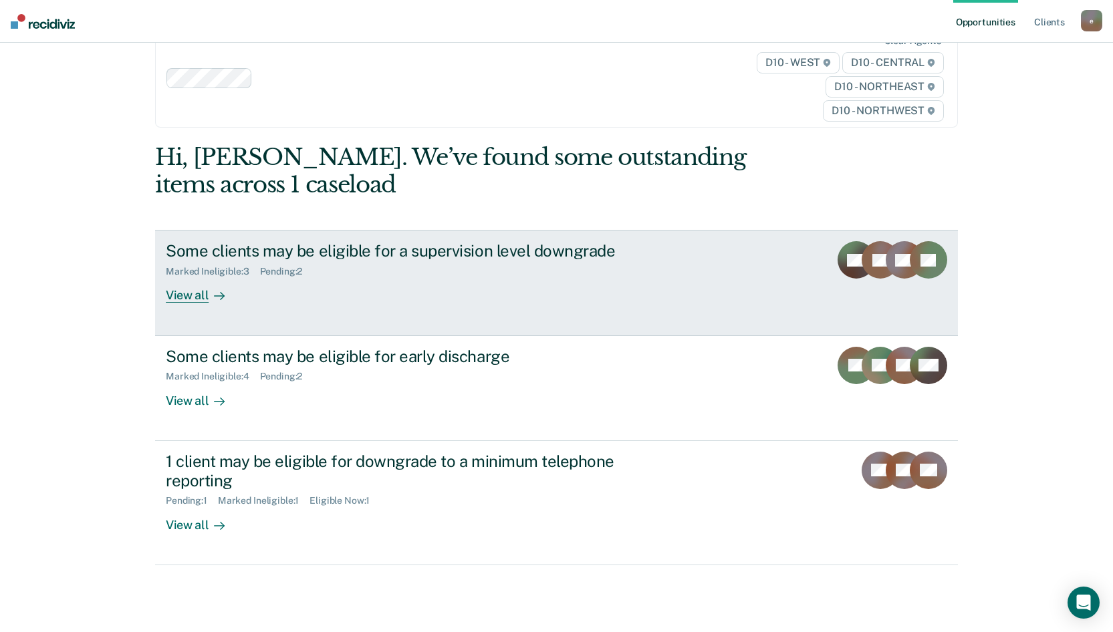
scroll to position [50, 0]
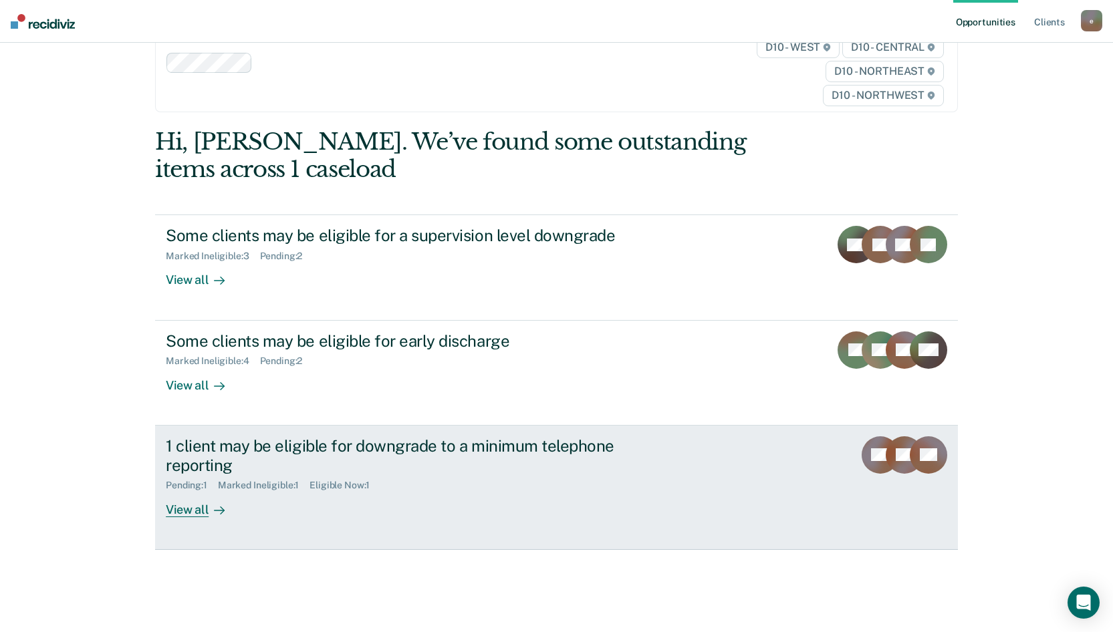
click at [181, 513] on div "View all" at bounding box center [203, 504] width 75 height 26
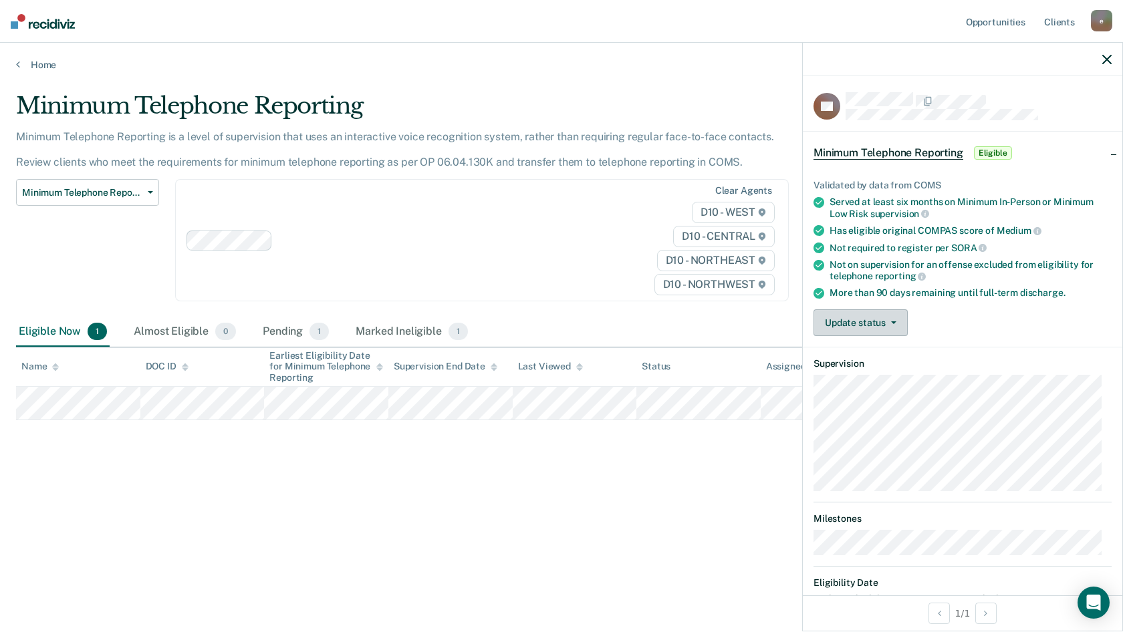
click at [861, 326] on button "Update status" at bounding box center [860, 322] width 94 height 27
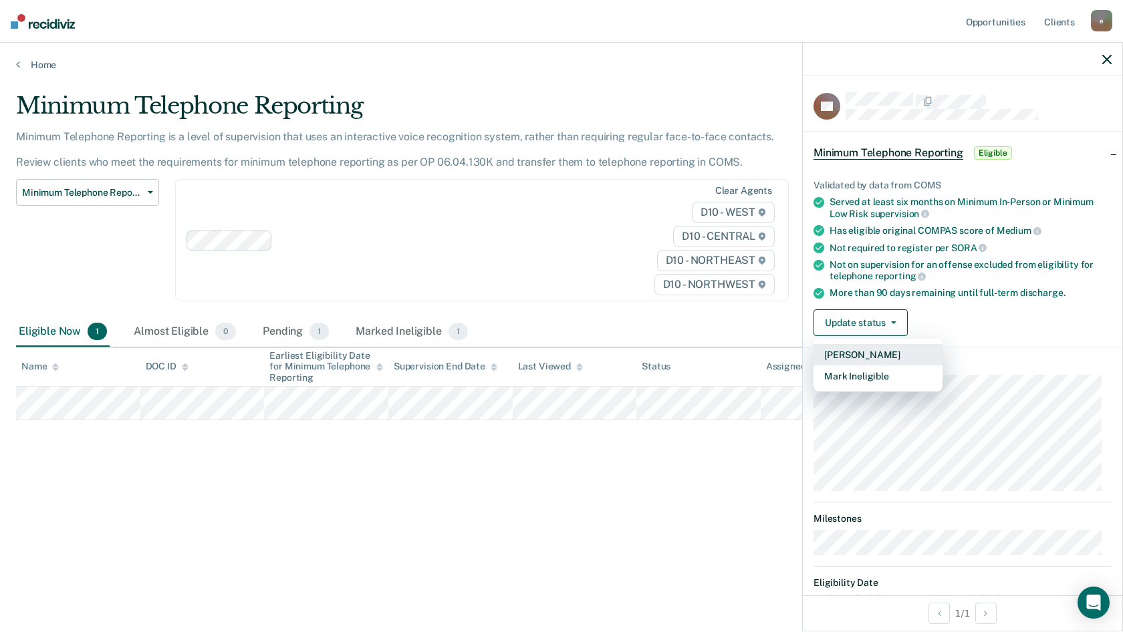
click at [859, 354] on button "[PERSON_NAME]" at bounding box center [877, 354] width 129 height 21
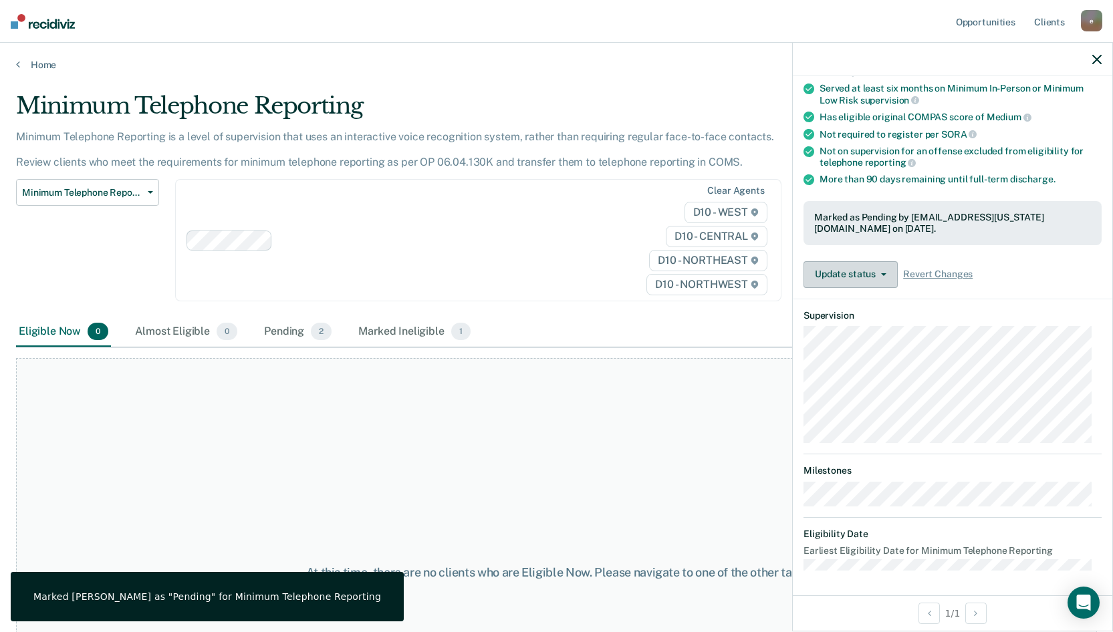
scroll to position [155, 0]
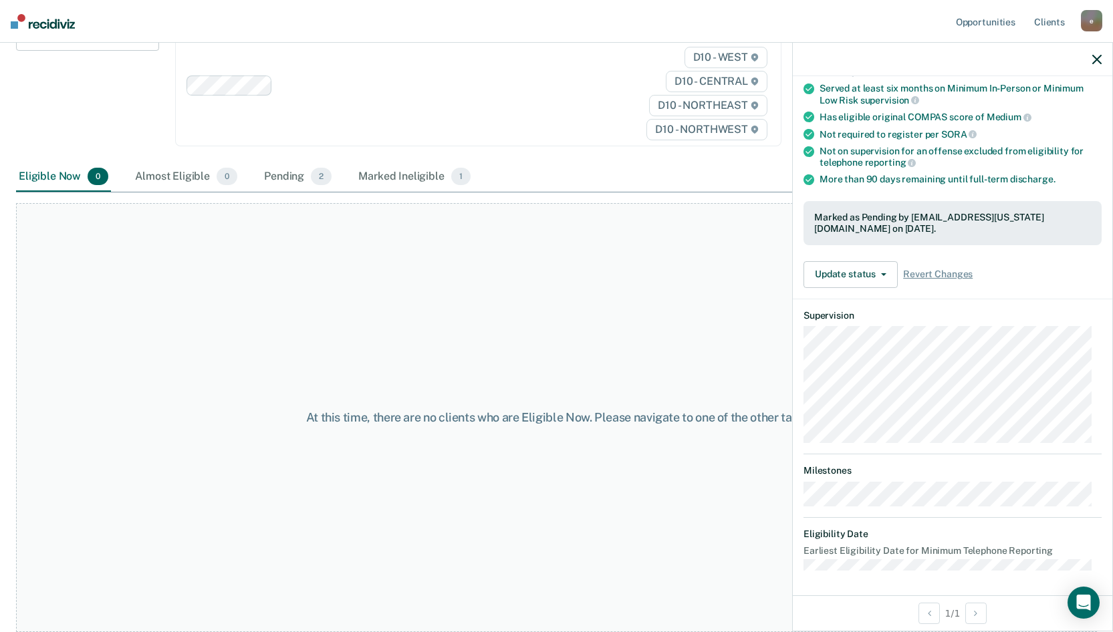
click at [503, 370] on div "At this time, there are no clients who are Eligible Now. Please navigate to one…" at bounding box center [556, 417] width 1081 height 429
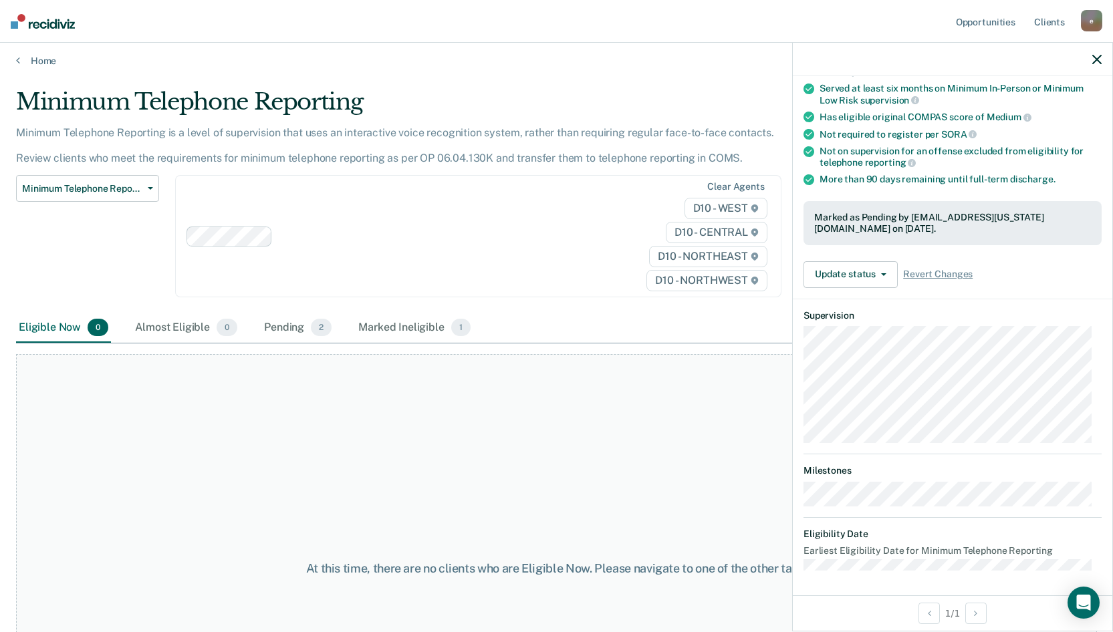
scroll to position [0, 0]
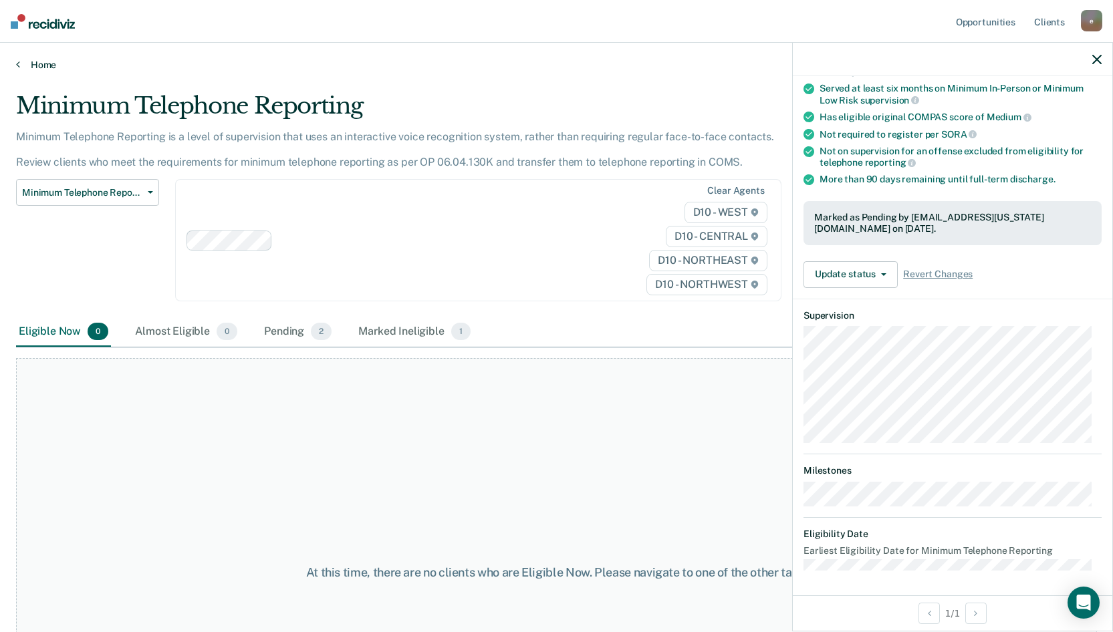
click at [18, 62] on icon at bounding box center [18, 64] width 4 height 11
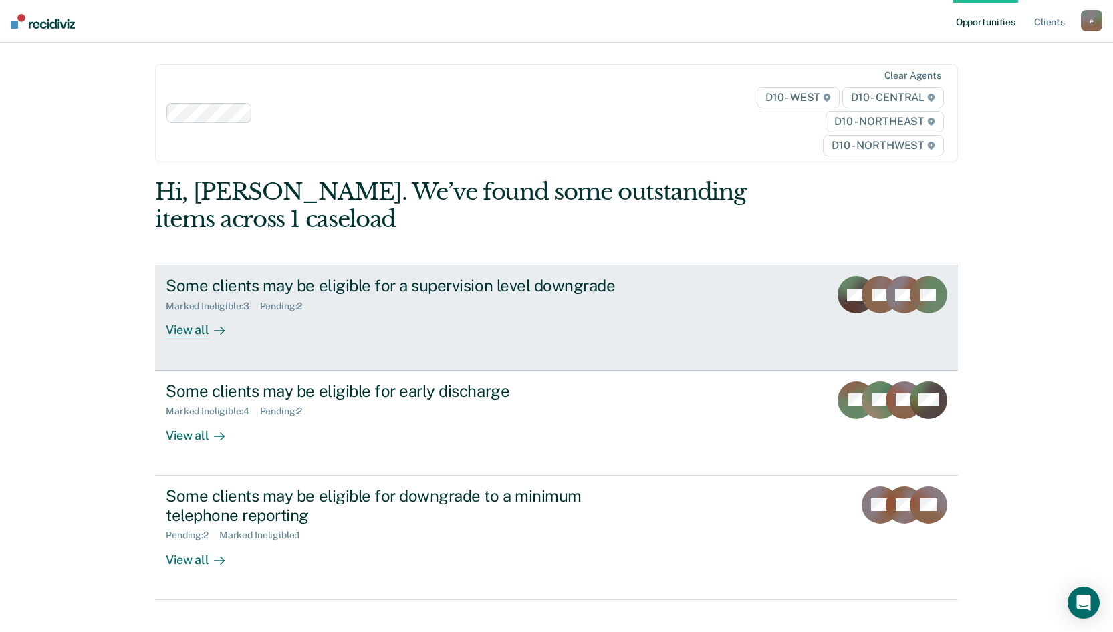
click at [169, 330] on div "View all" at bounding box center [203, 325] width 75 height 26
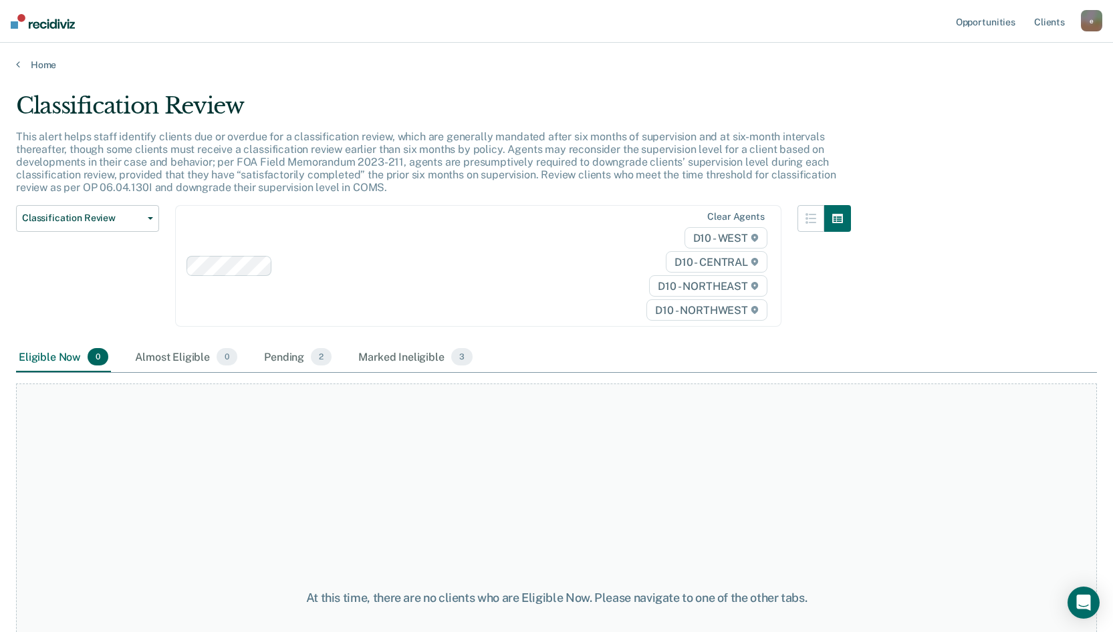
click at [10, 58] on div "Home" at bounding box center [556, 57] width 1113 height 28
click at [19, 65] on icon at bounding box center [18, 64] width 4 height 11
